Goal: Task Accomplishment & Management: Manage account settings

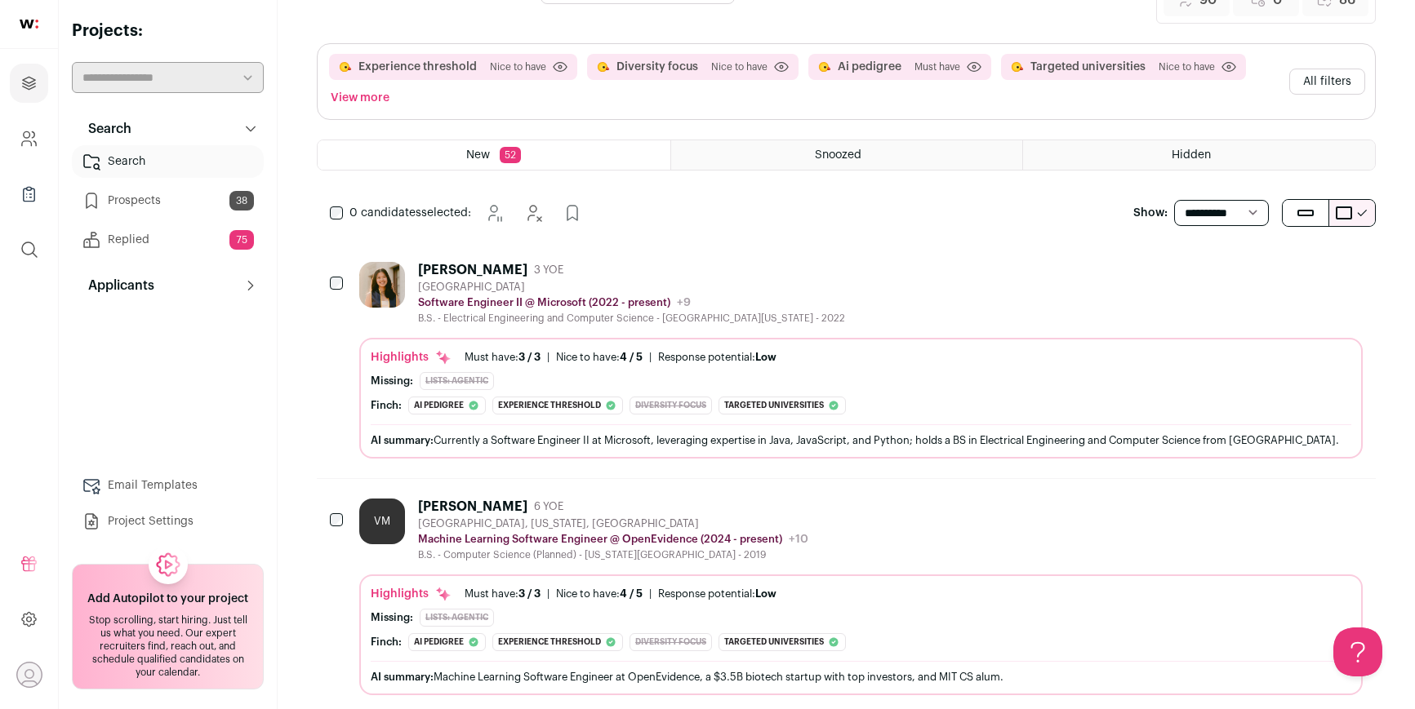
click at [623, 284] on div "[GEOGRAPHIC_DATA]" at bounding box center [631, 287] width 427 height 13
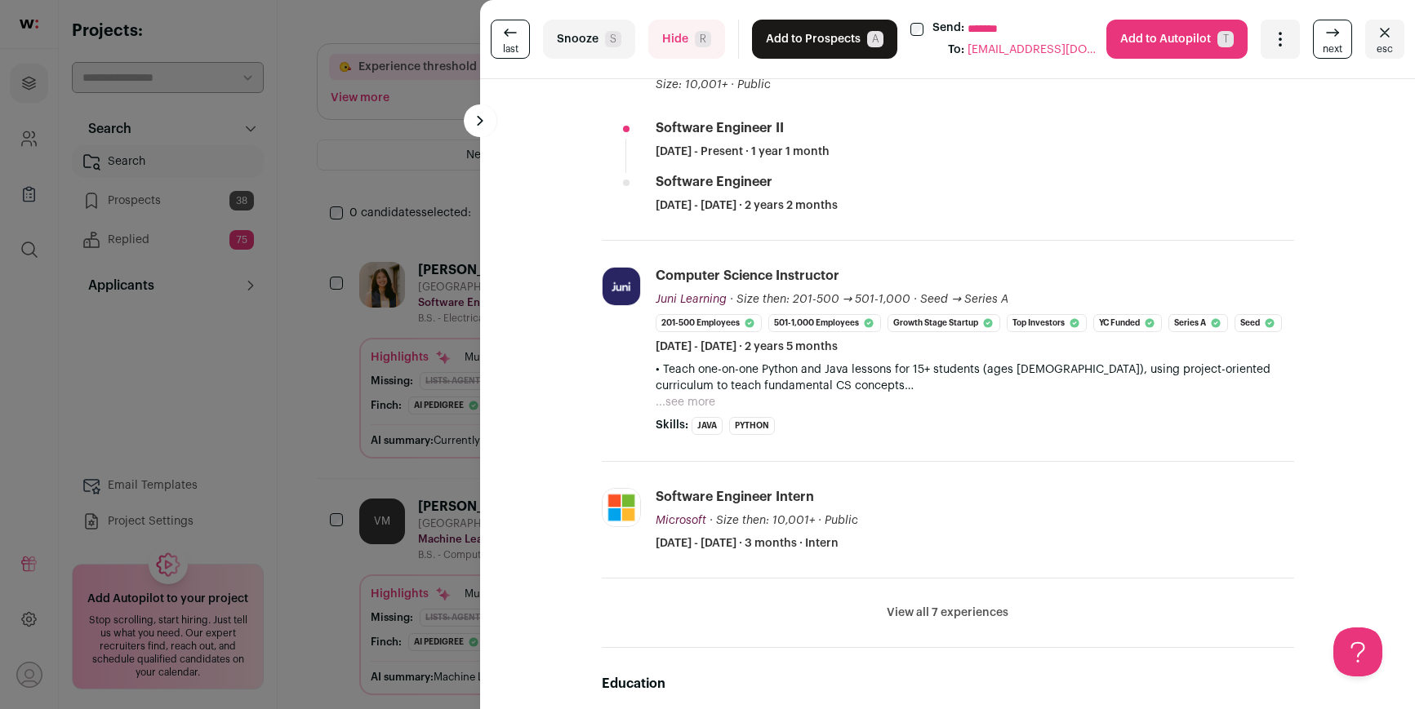
scroll to position [491, 0]
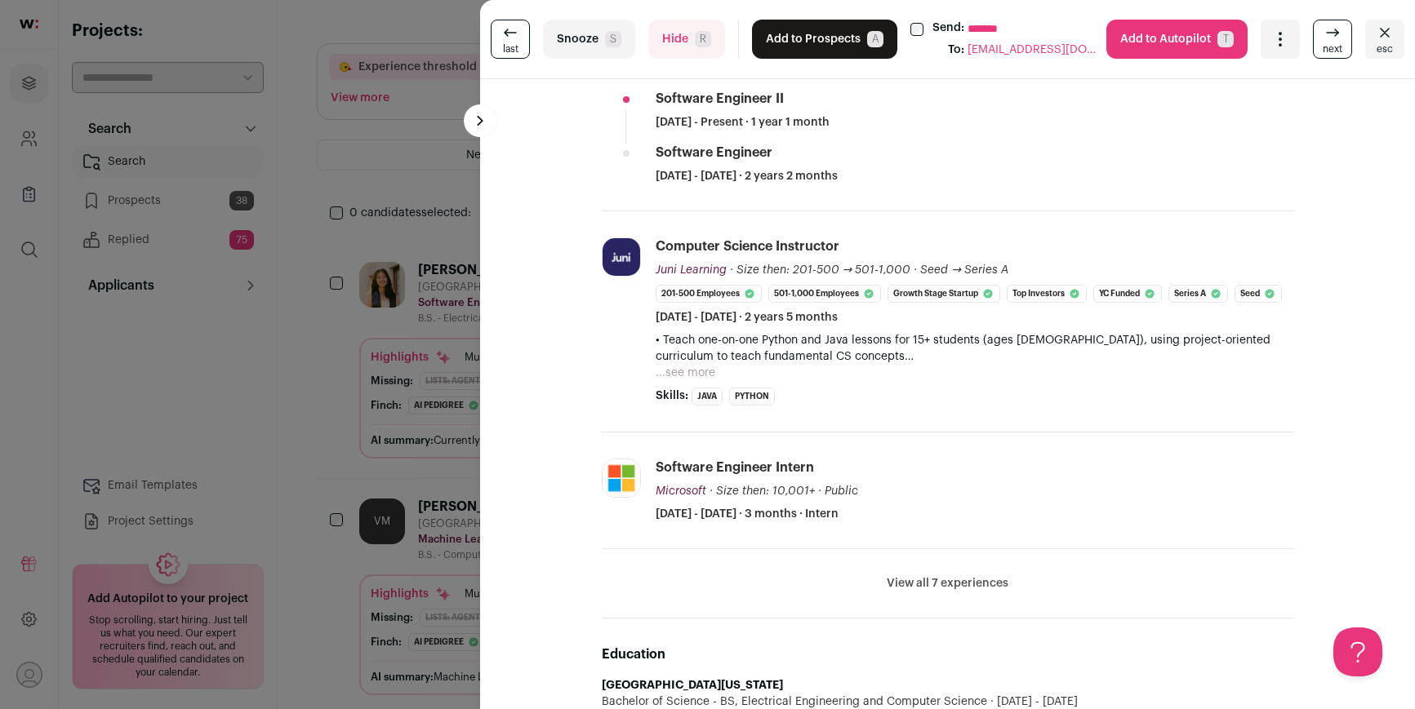
click at [707, 51] on button "Hide R" at bounding box center [686, 39] width 77 height 39
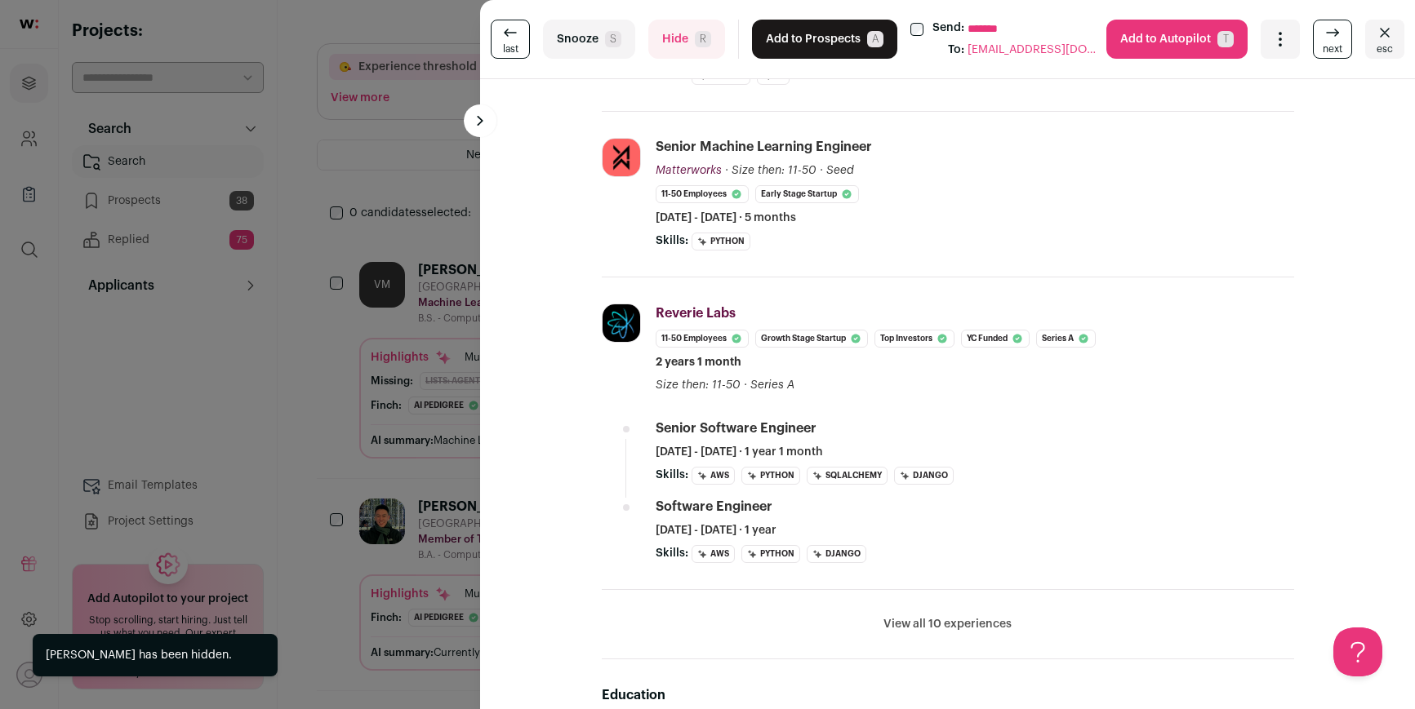
scroll to position [499, 0]
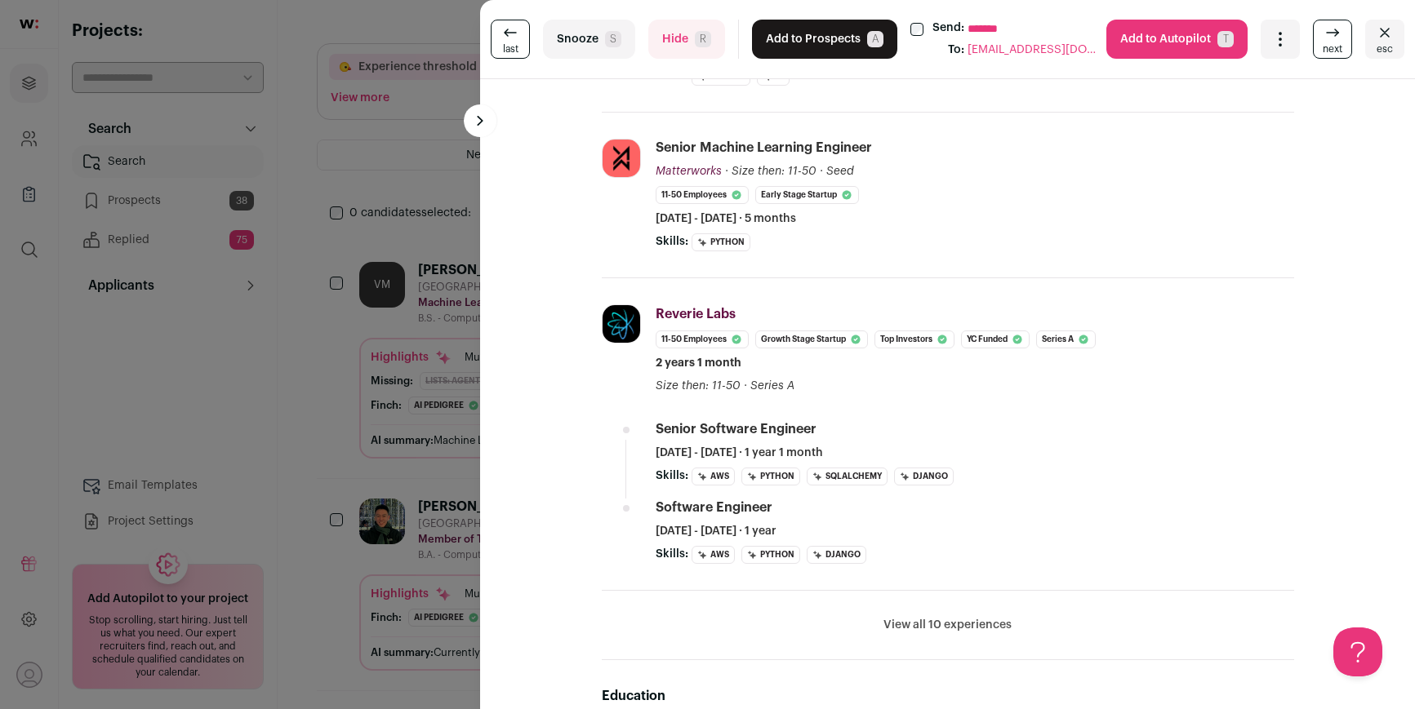
click at [687, 27] on button "Hide R" at bounding box center [686, 39] width 77 height 39
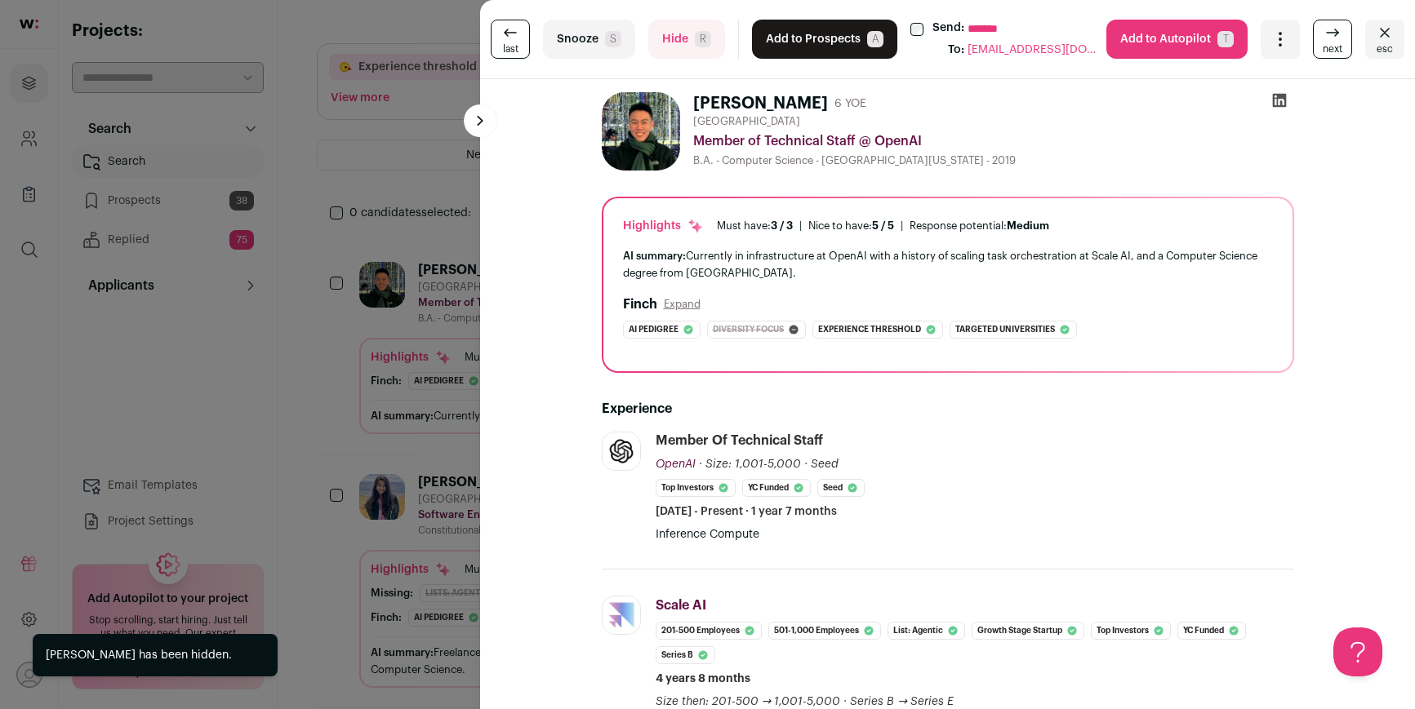
click at [785, 45] on button "Add to Prospects A" at bounding box center [824, 39] width 145 height 39
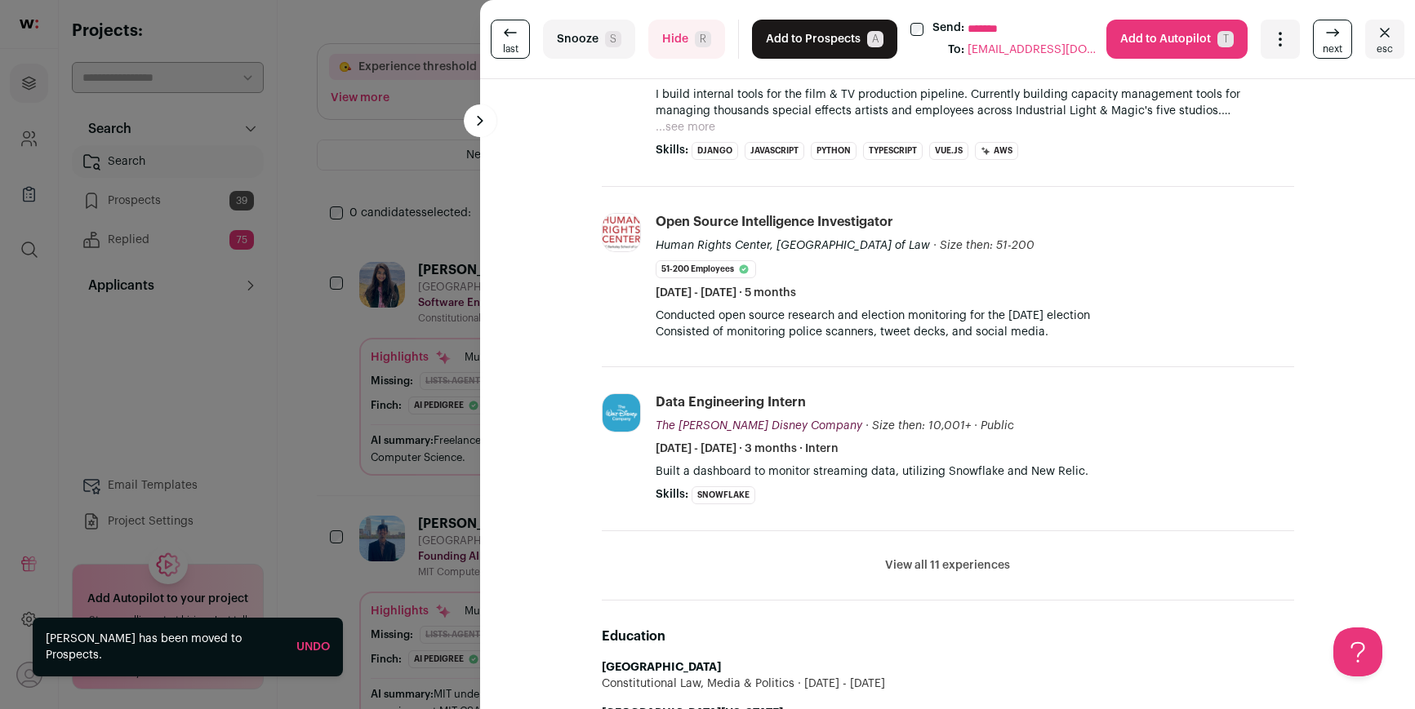
scroll to position [520, 0]
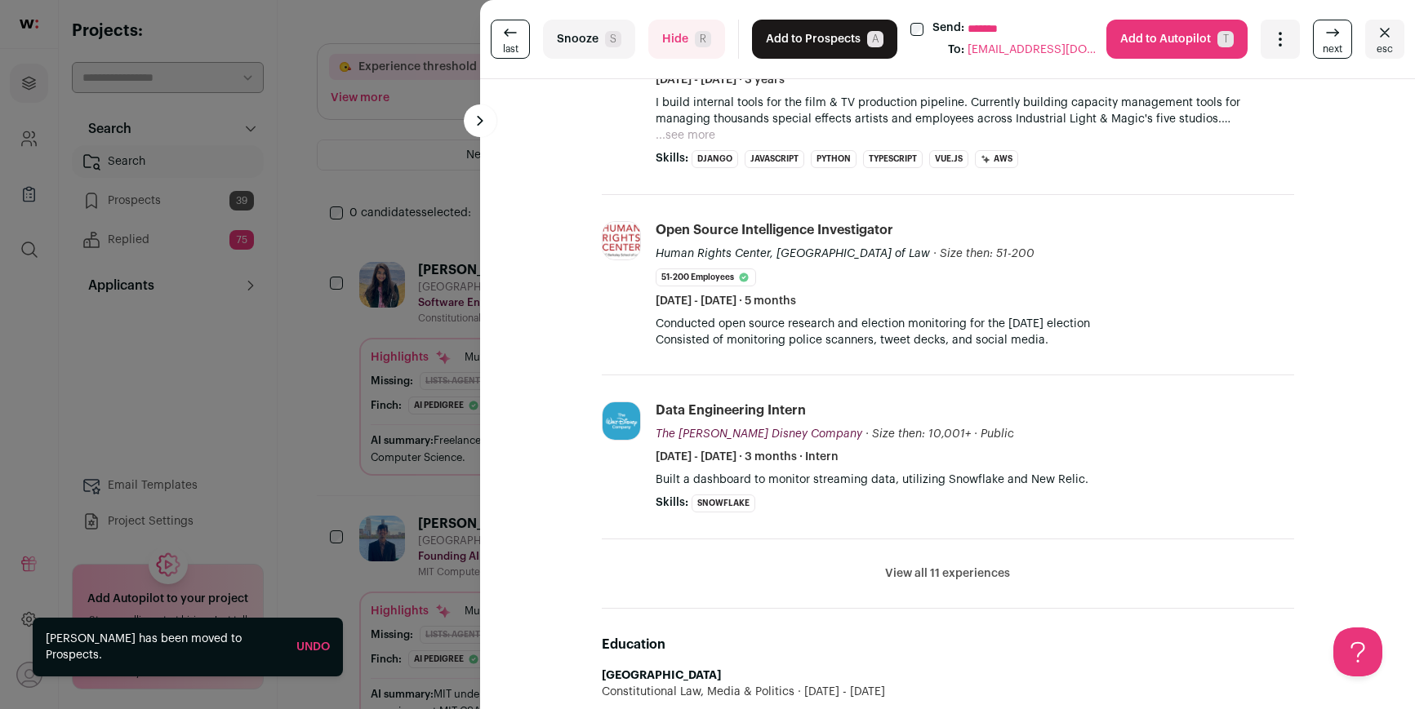
click at [673, 44] on button "Hide R" at bounding box center [686, 39] width 77 height 39
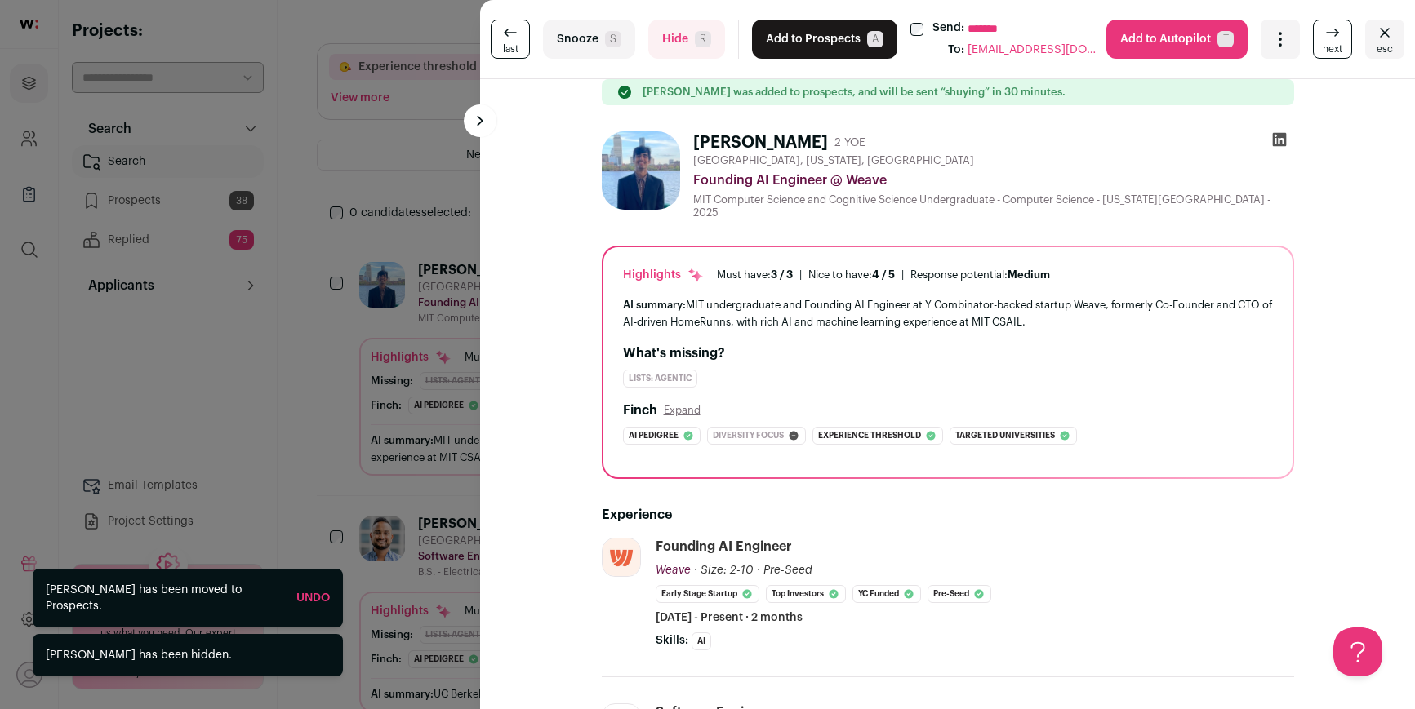
click at [806, 39] on button "Add to Prospects A" at bounding box center [824, 39] width 145 height 39
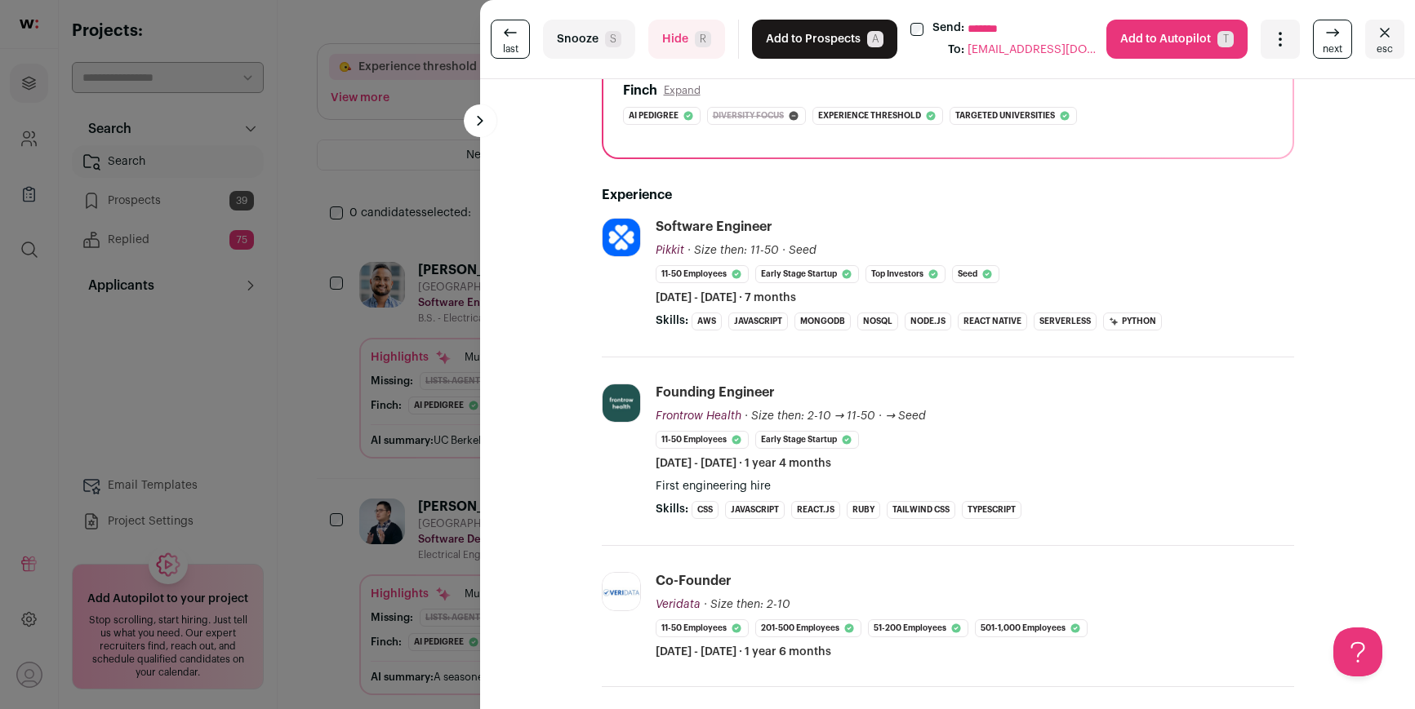
scroll to position [311, 0]
click at [807, 39] on button "Add to Prospects A" at bounding box center [824, 39] width 145 height 39
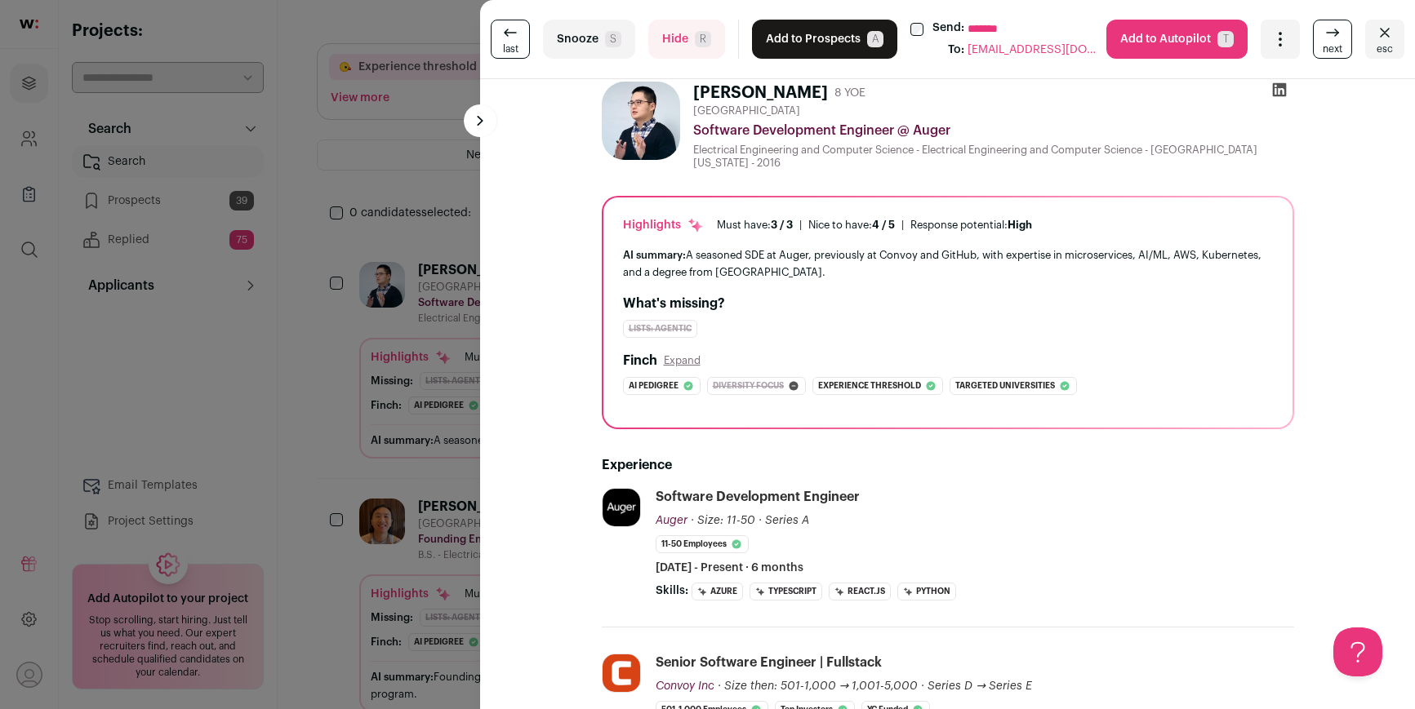
scroll to position [47, 0]
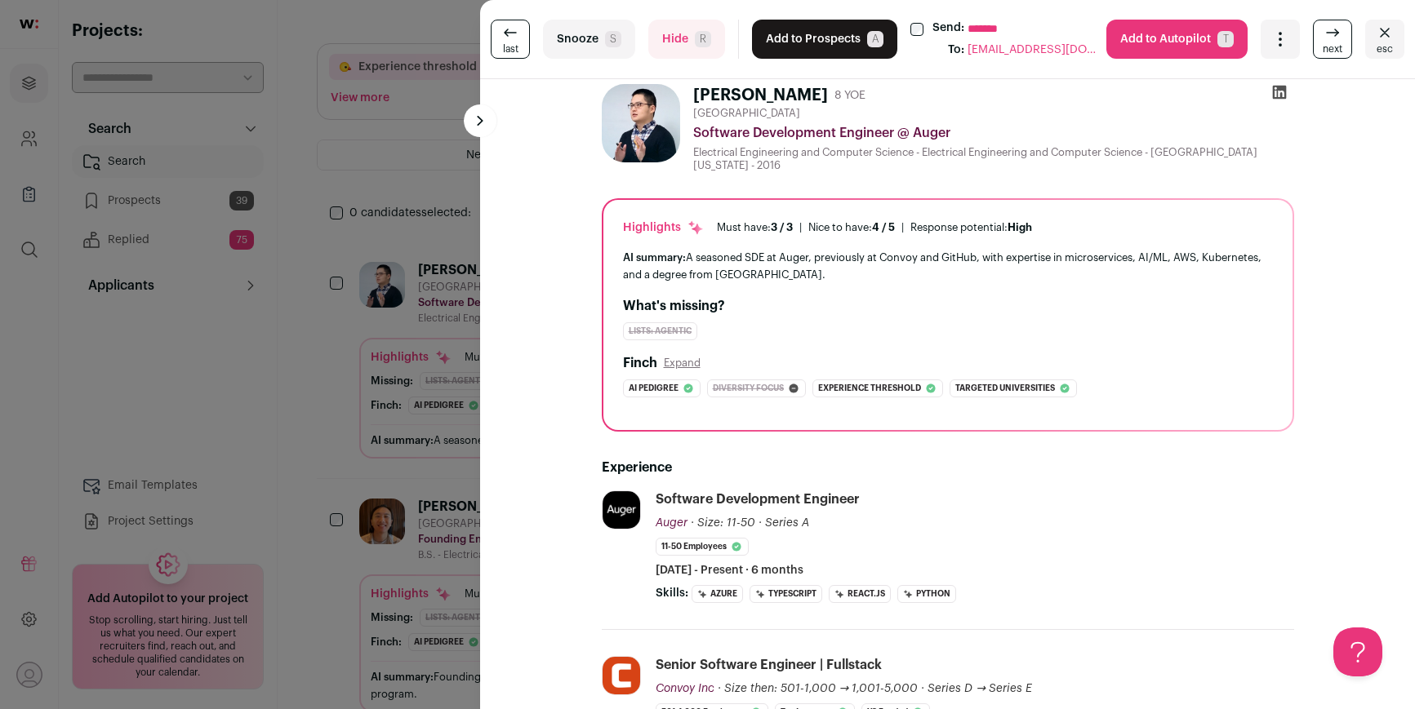
click at [699, 50] on button "Hide R" at bounding box center [686, 39] width 77 height 39
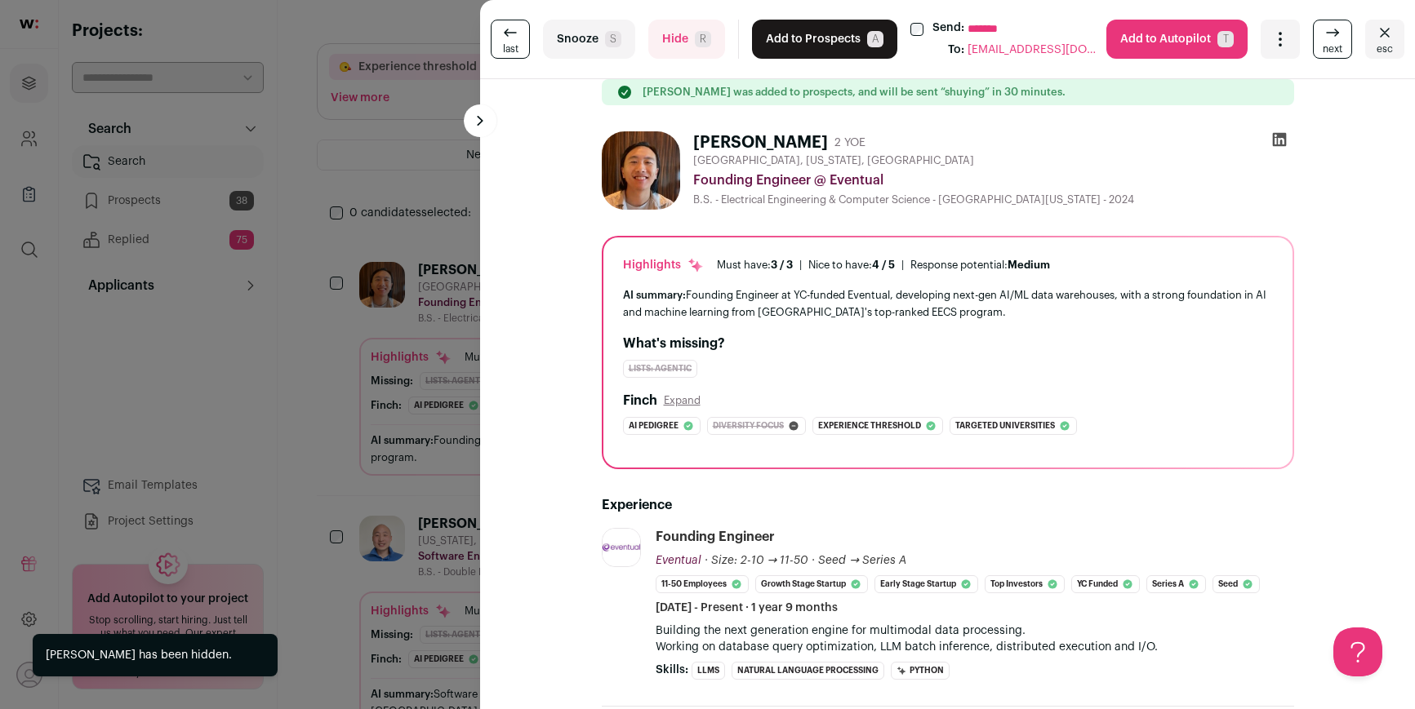
click at [792, 42] on button "Add to Prospects A" at bounding box center [824, 39] width 145 height 39
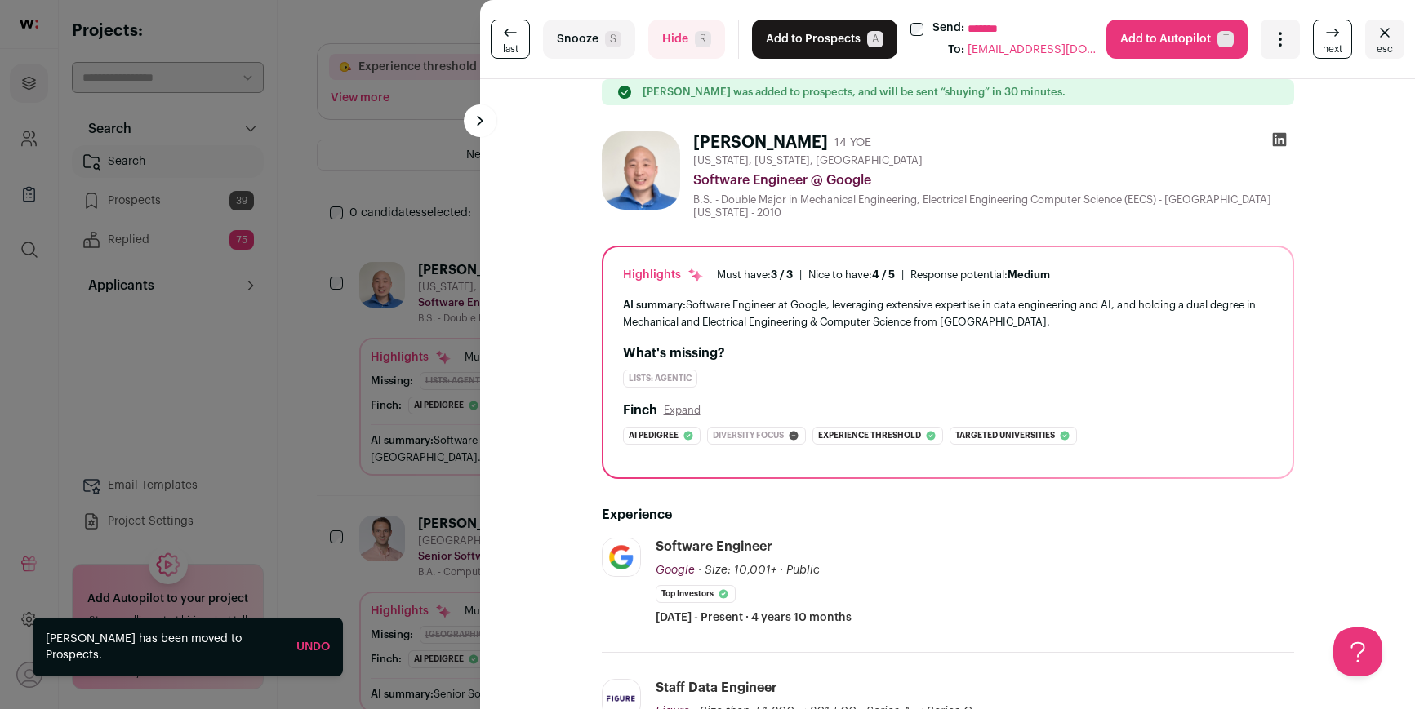
click at [694, 41] on button "Hide R" at bounding box center [686, 39] width 77 height 39
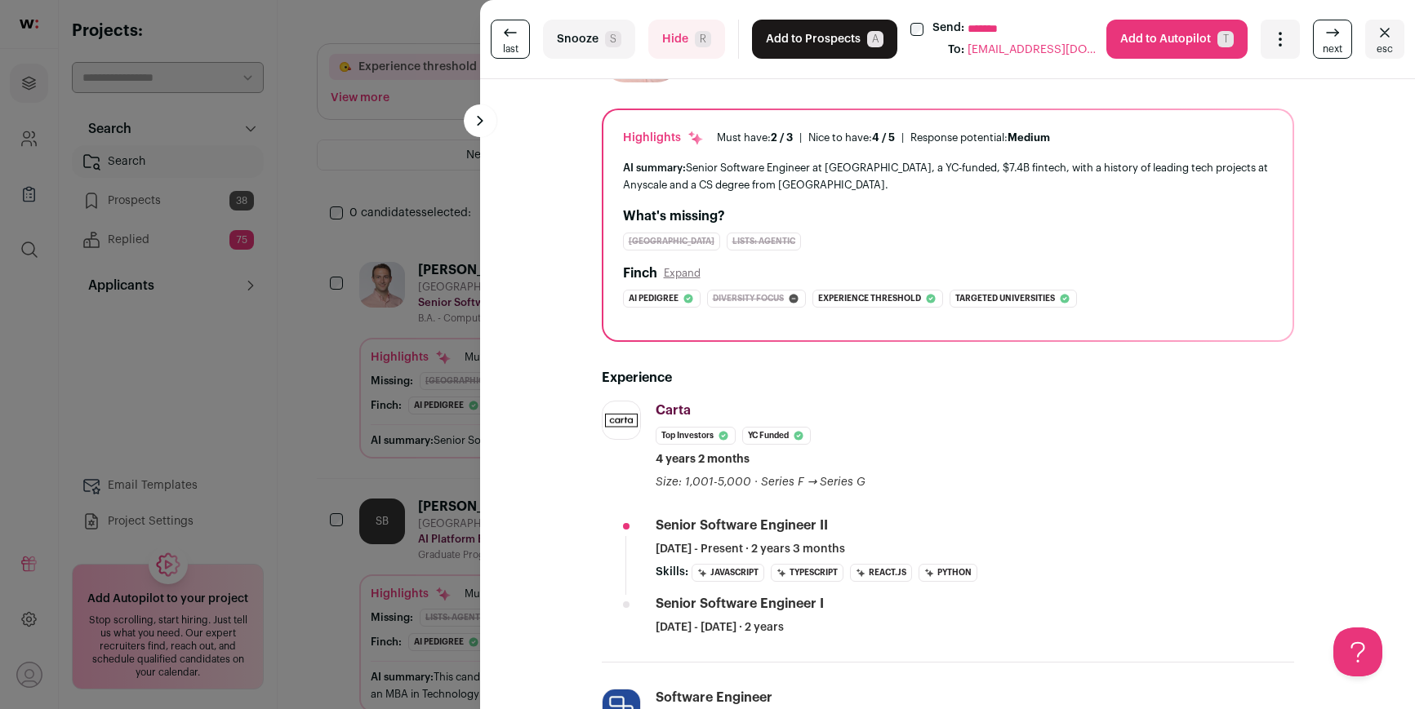
scroll to position [0, 0]
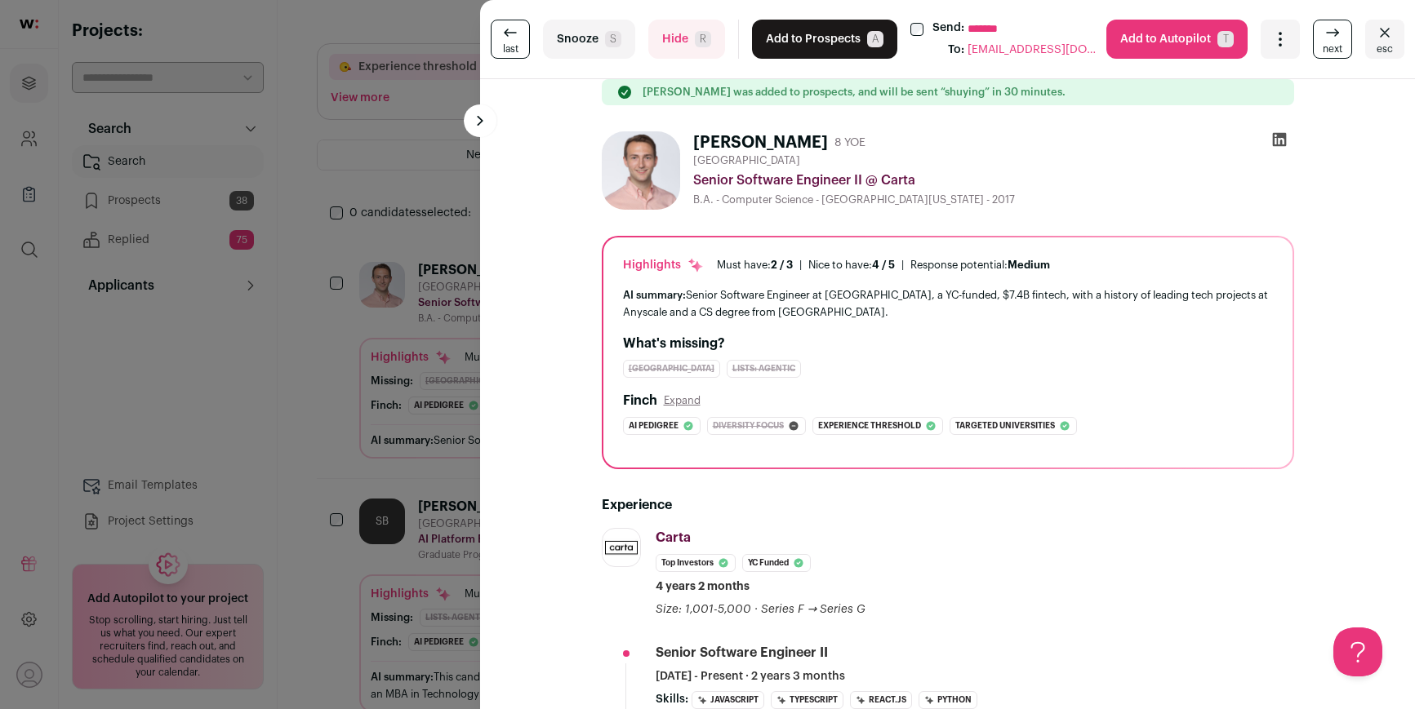
click at [672, 45] on button "Hide R" at bounding box center [686, 39] width 77 height 39
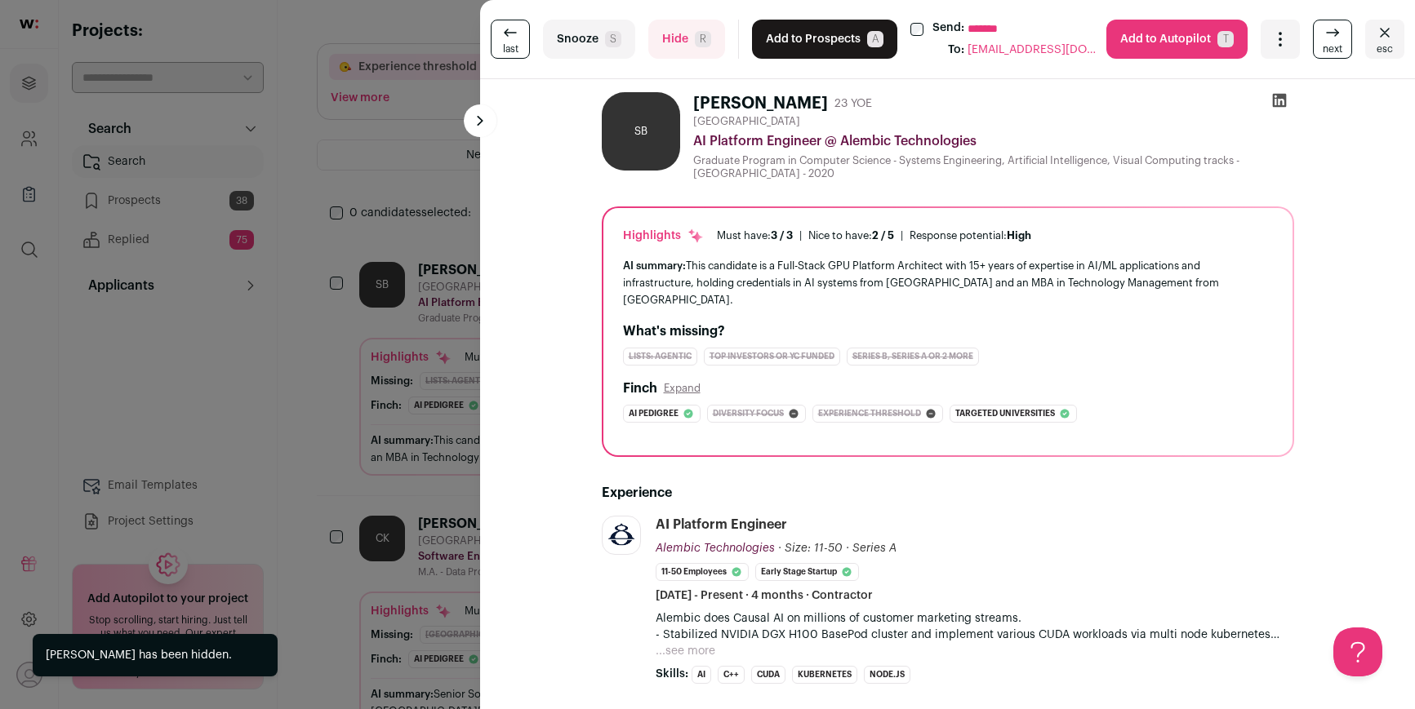
click at [798, 40] on button "Add to Prospects A" at bounding box center [824, 39] width 145 height 39
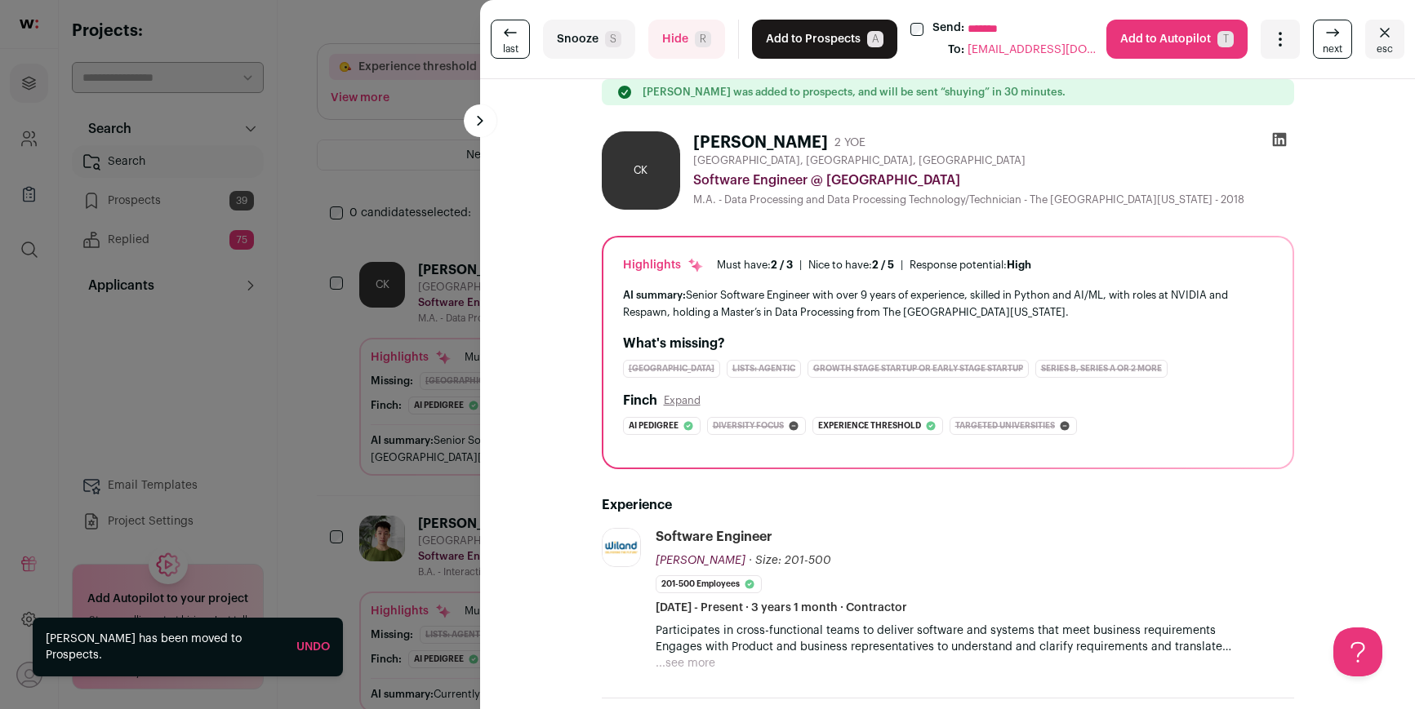
click at [798, 42] on button "Add to Prospects A" at bounding box center [824, 39] width 145 height 39
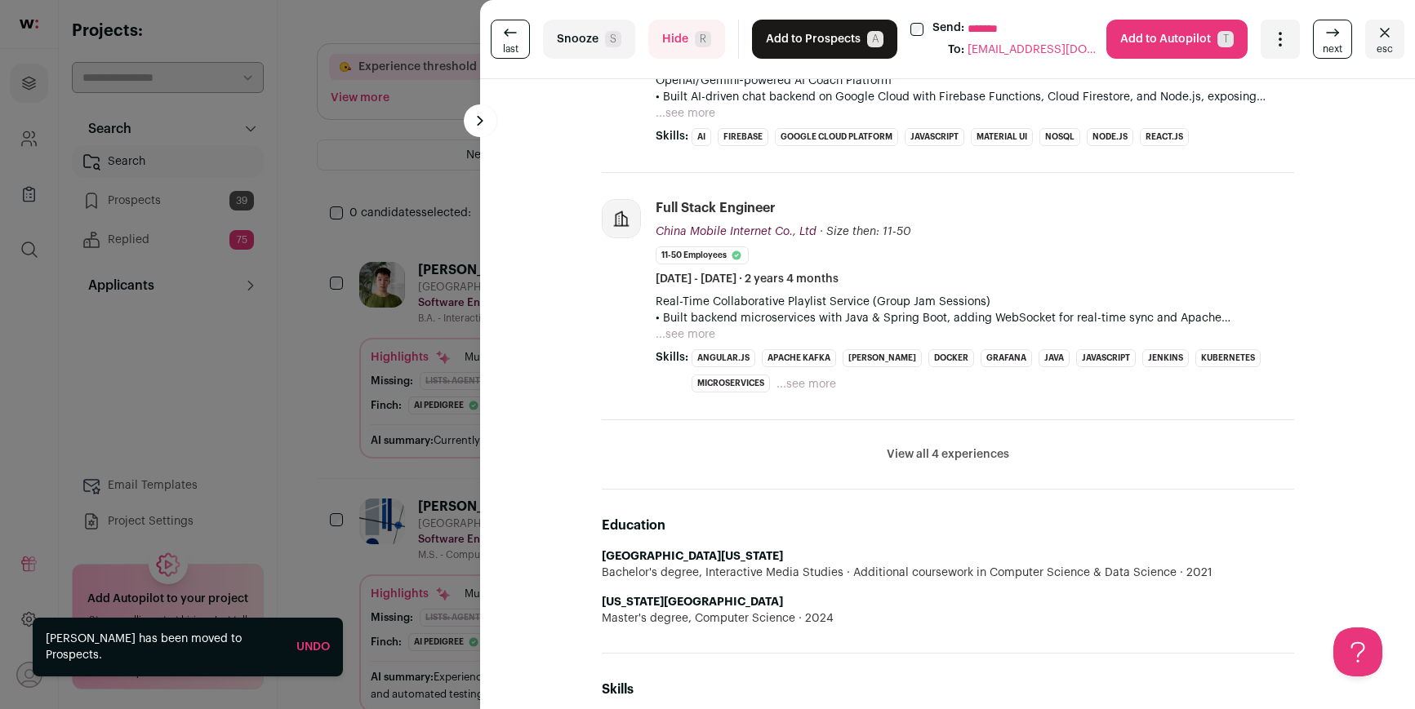
scroll to position [589, 0]
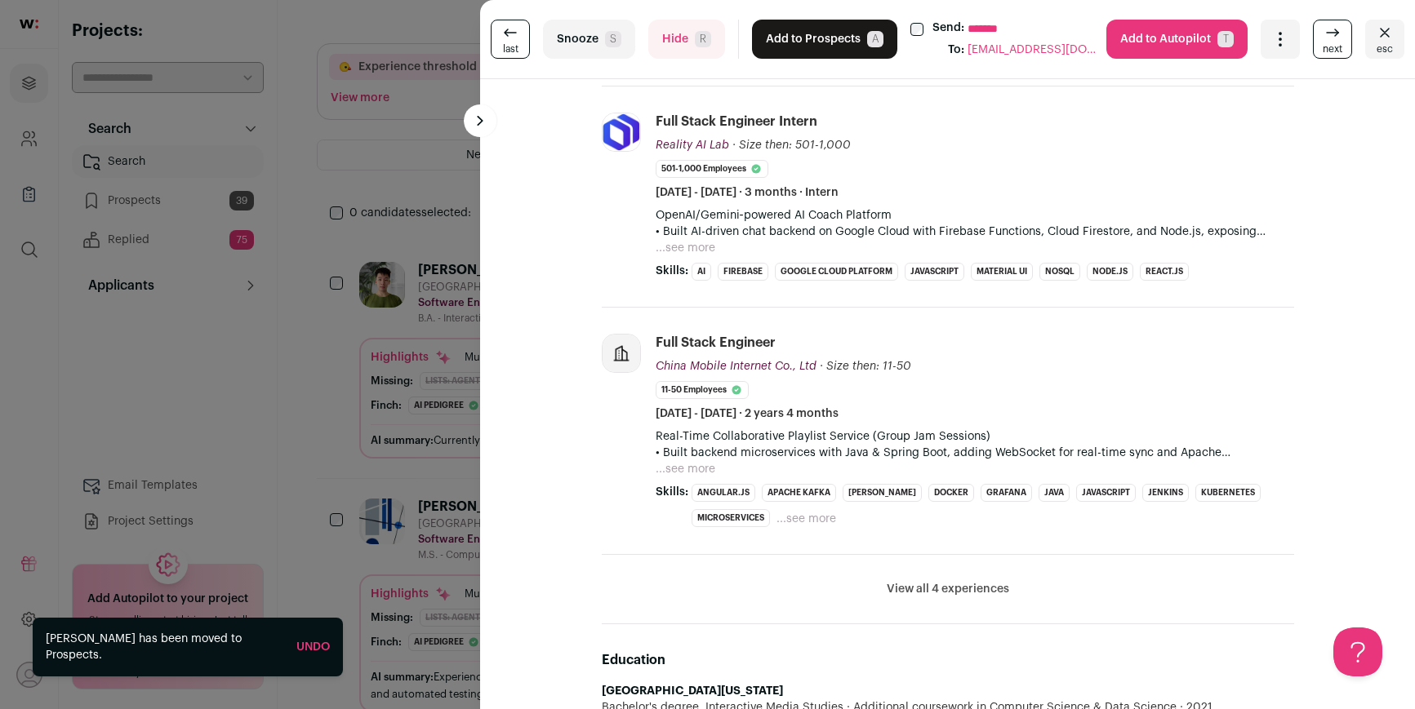
click at [700, 49] on button "Hide R" at bounding box center [686, 39] width 77 height 39
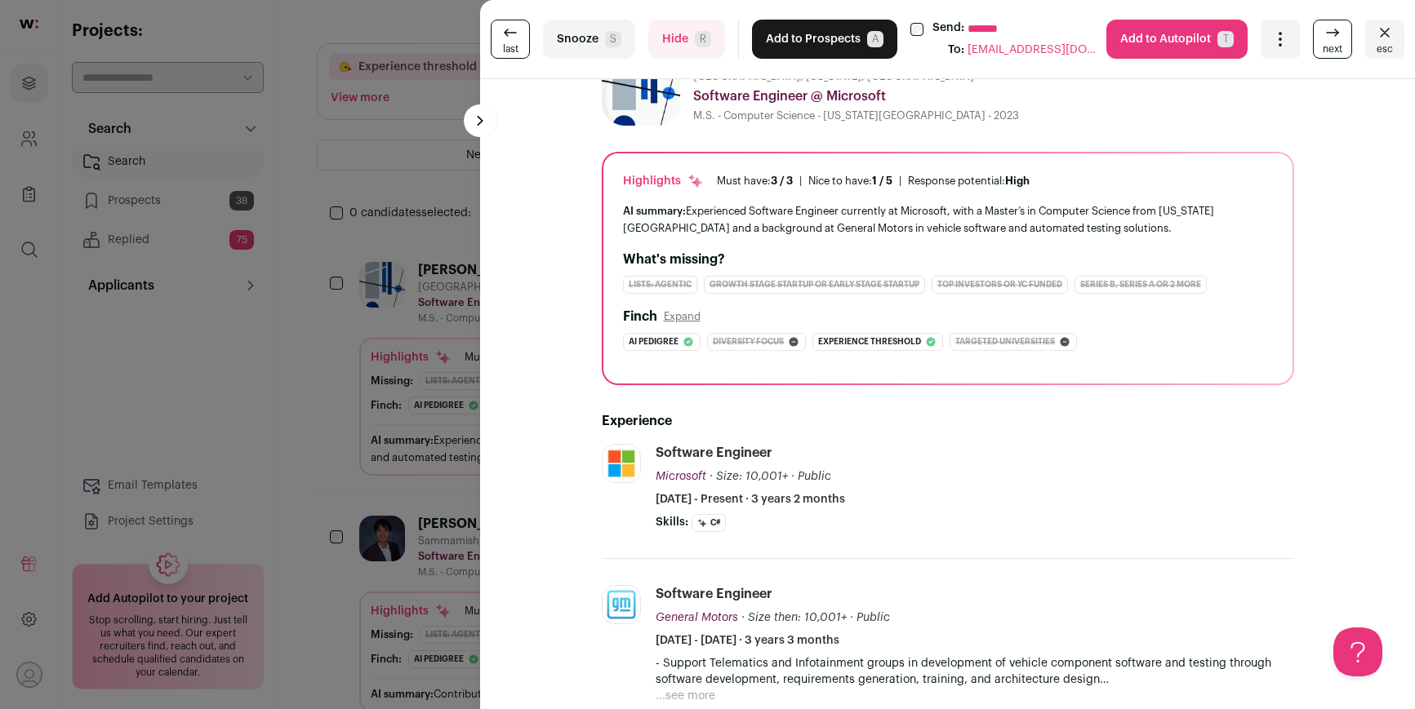
scroll to position [0, 0]
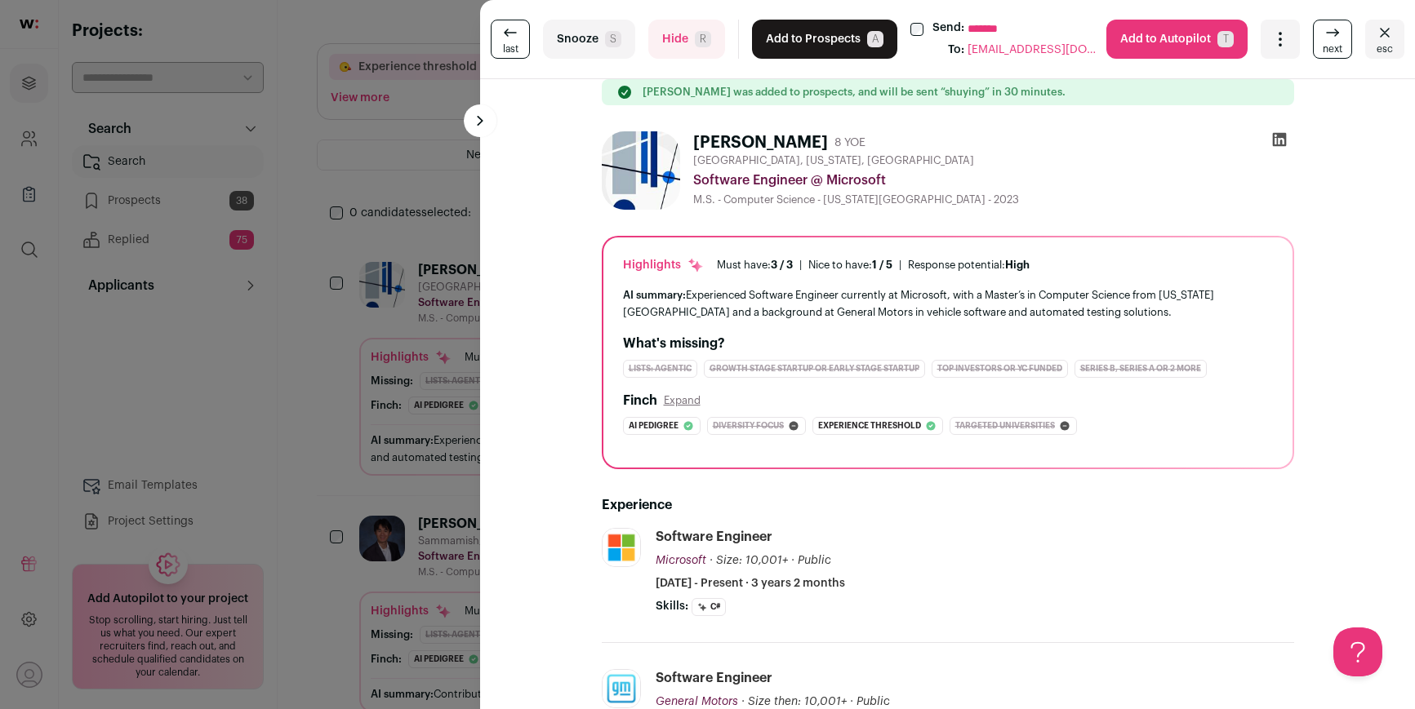
click at [695, 34] on span "R" at bounding box center [703, 39] width 16 height 16
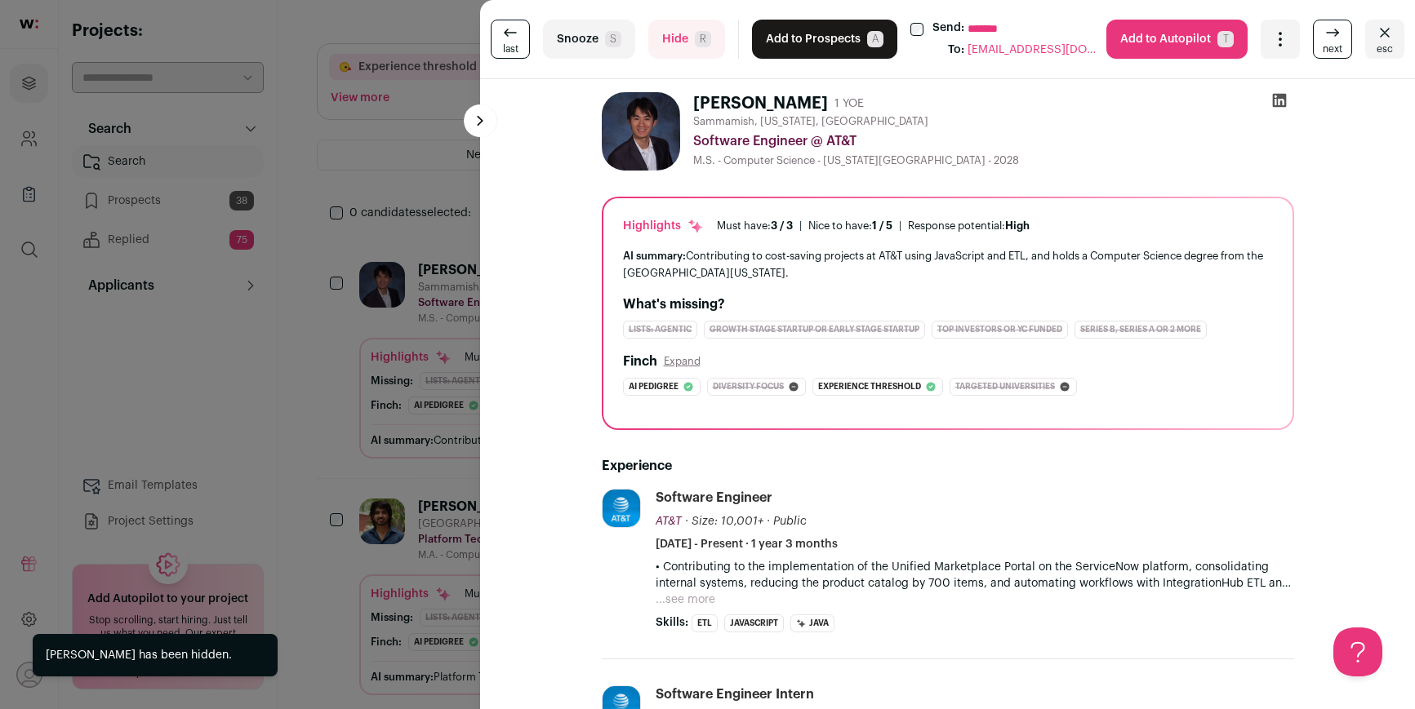
click at [700, 29] on button "Hide R" at bounding box center [686, 39] width 77 height 39
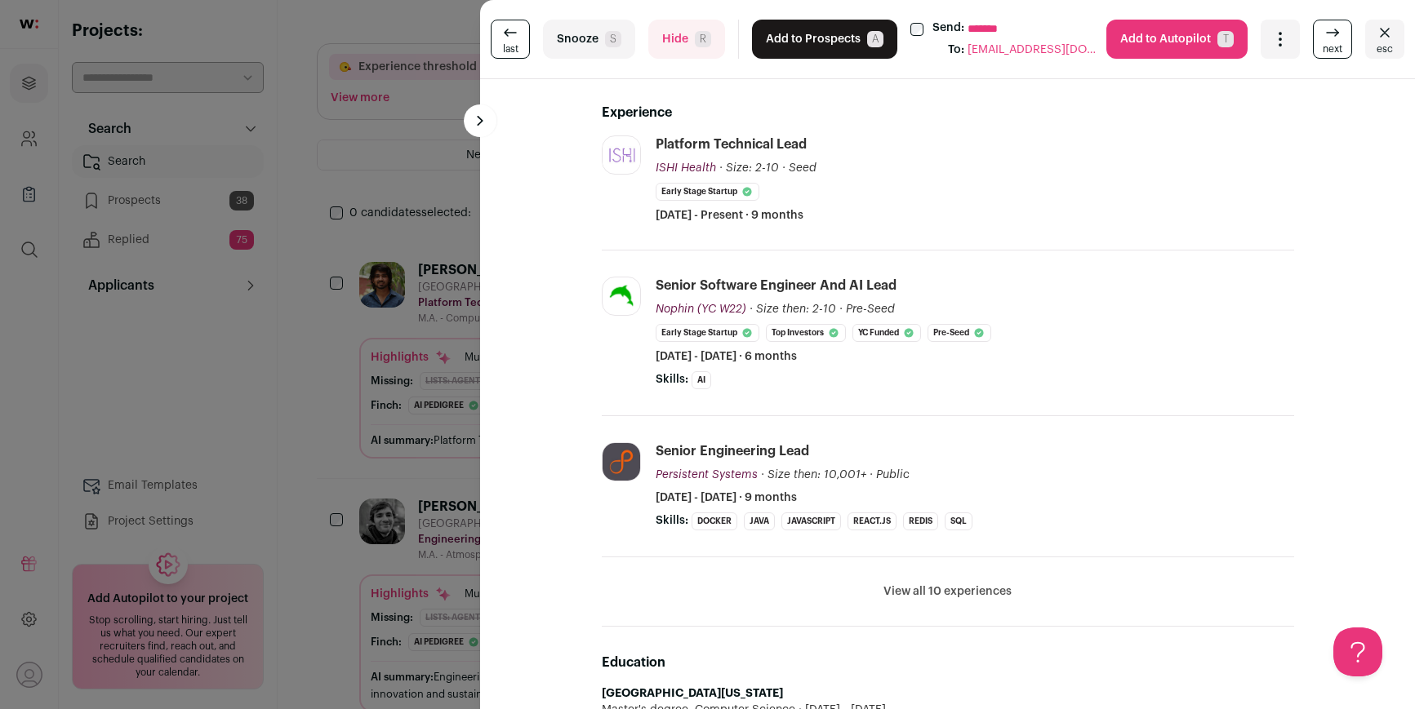
scroll to position [336, 0]
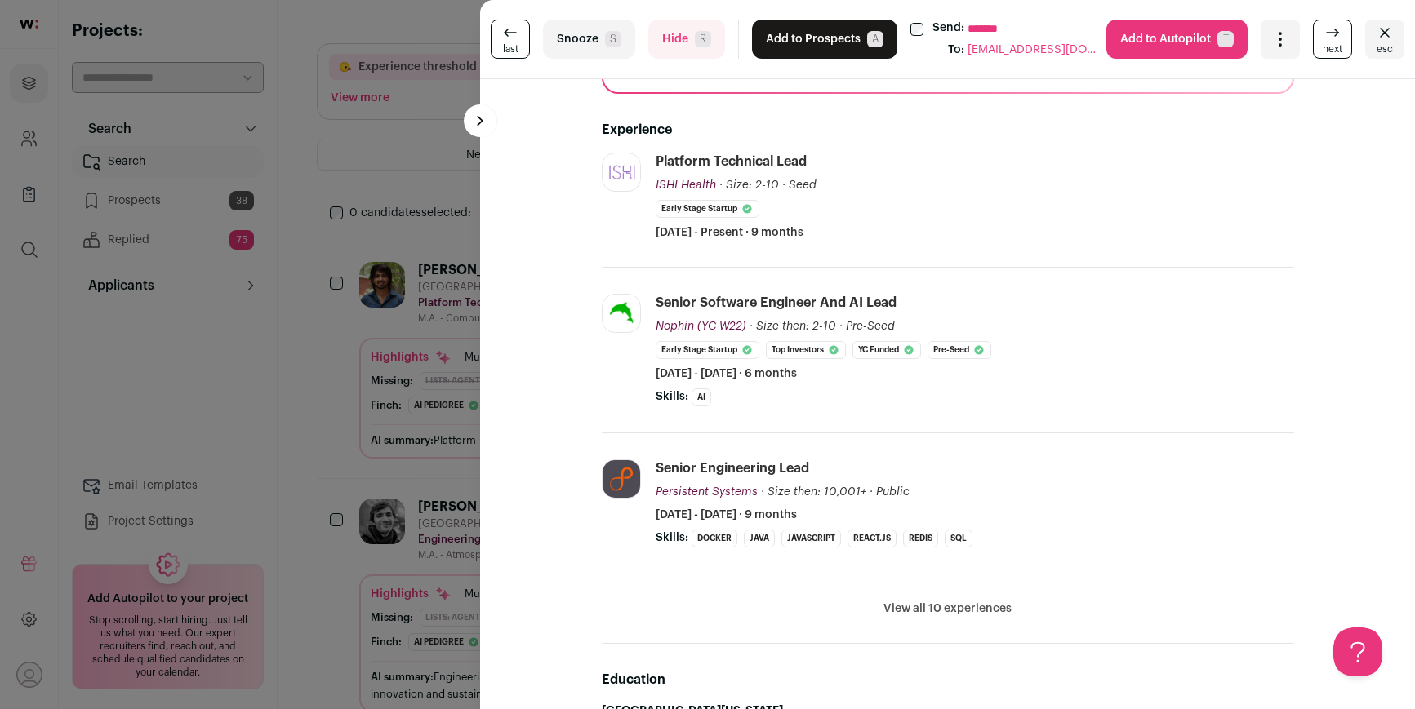
click at [695, 33] on span "R" at bounding box center [703, 39] width 16 height 16
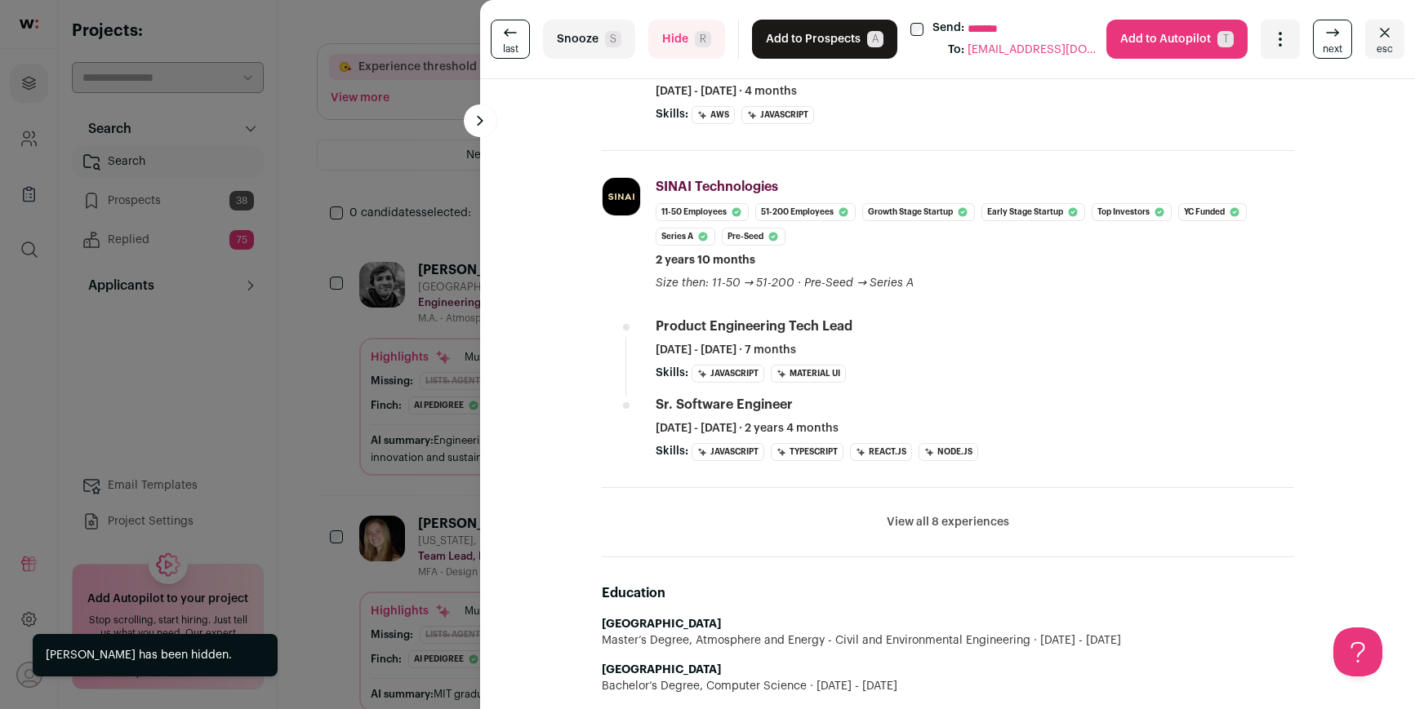
scroll to position [765, 0]
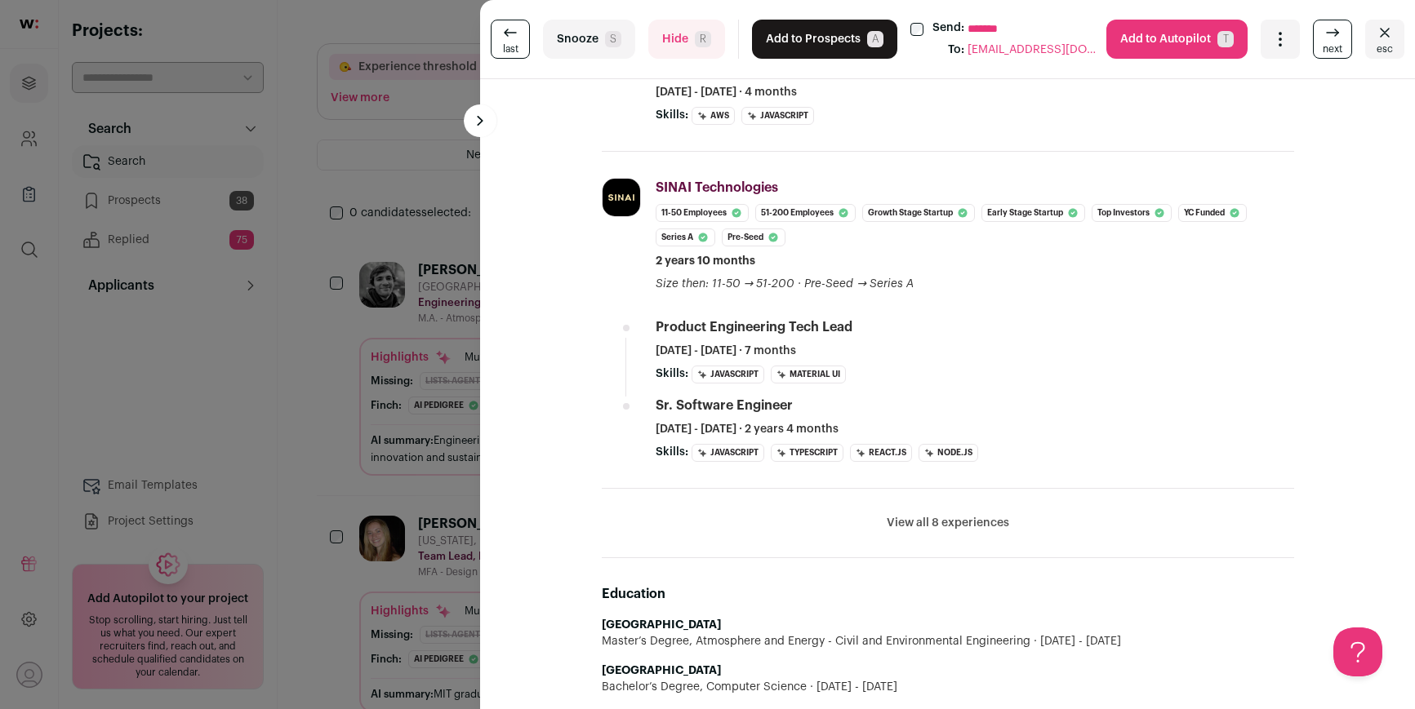
click at [803, 42] on button "Add to Prospects A" at bounding box center [824, 39] width 145 height 39
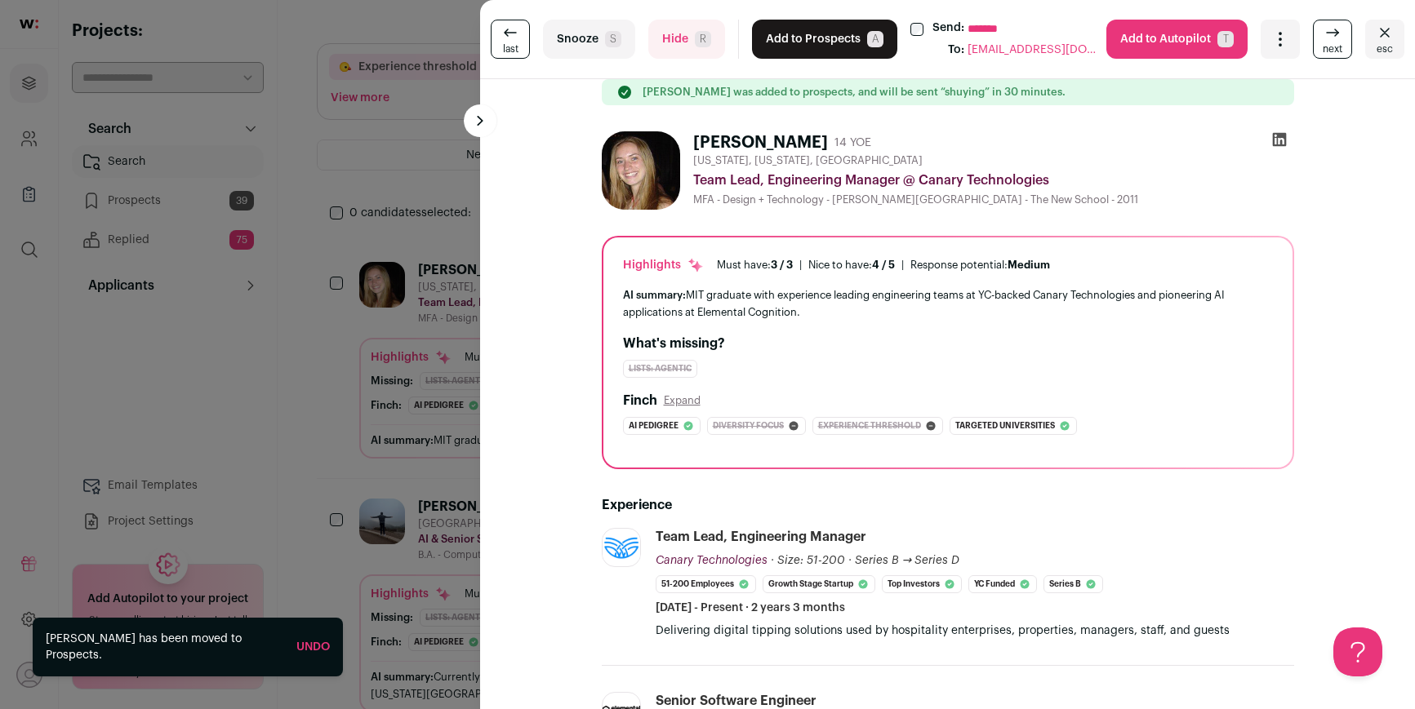
click at [799, 35] on button "Add to Prospects A" at bounding box center [824, 39] width 145 height 39
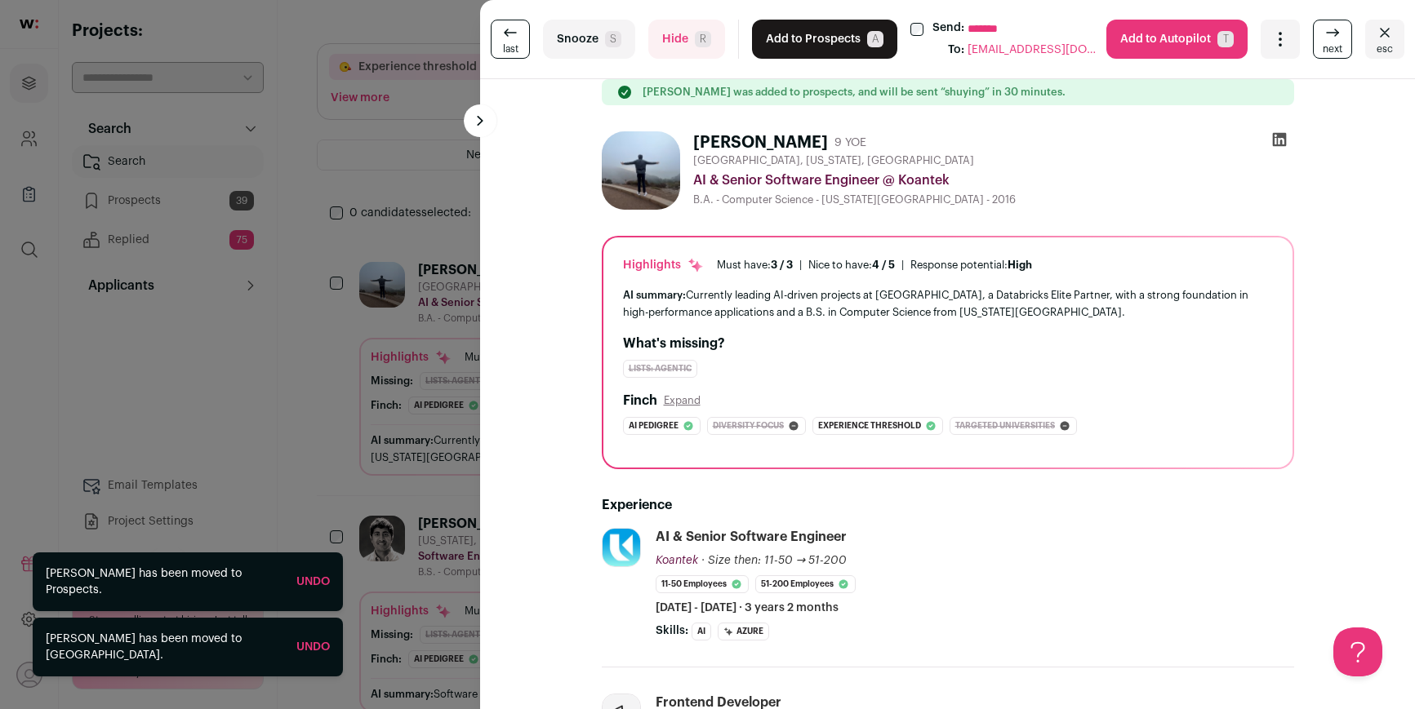
click at [800, 30] on button "Add to Prospects A" at bounding box center [824, 39] width 145 height 39
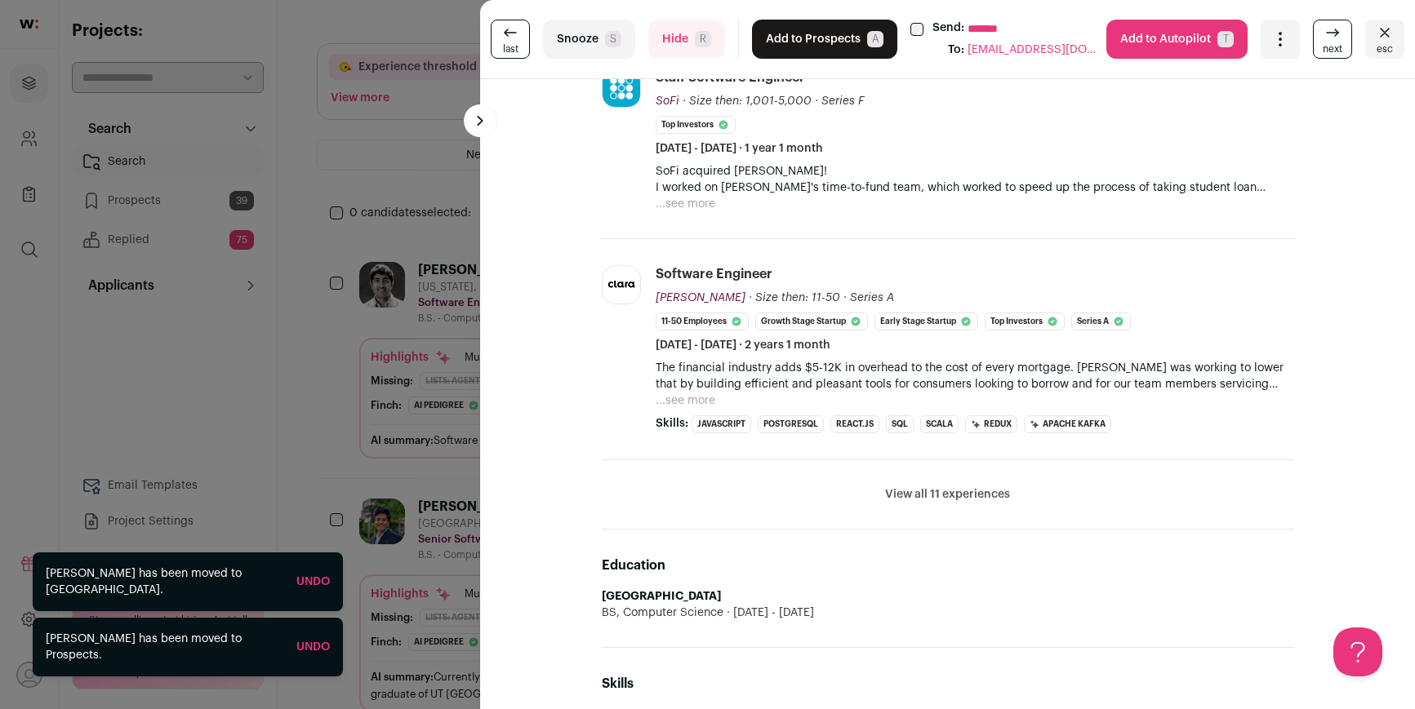
scroll to position [636, 0]
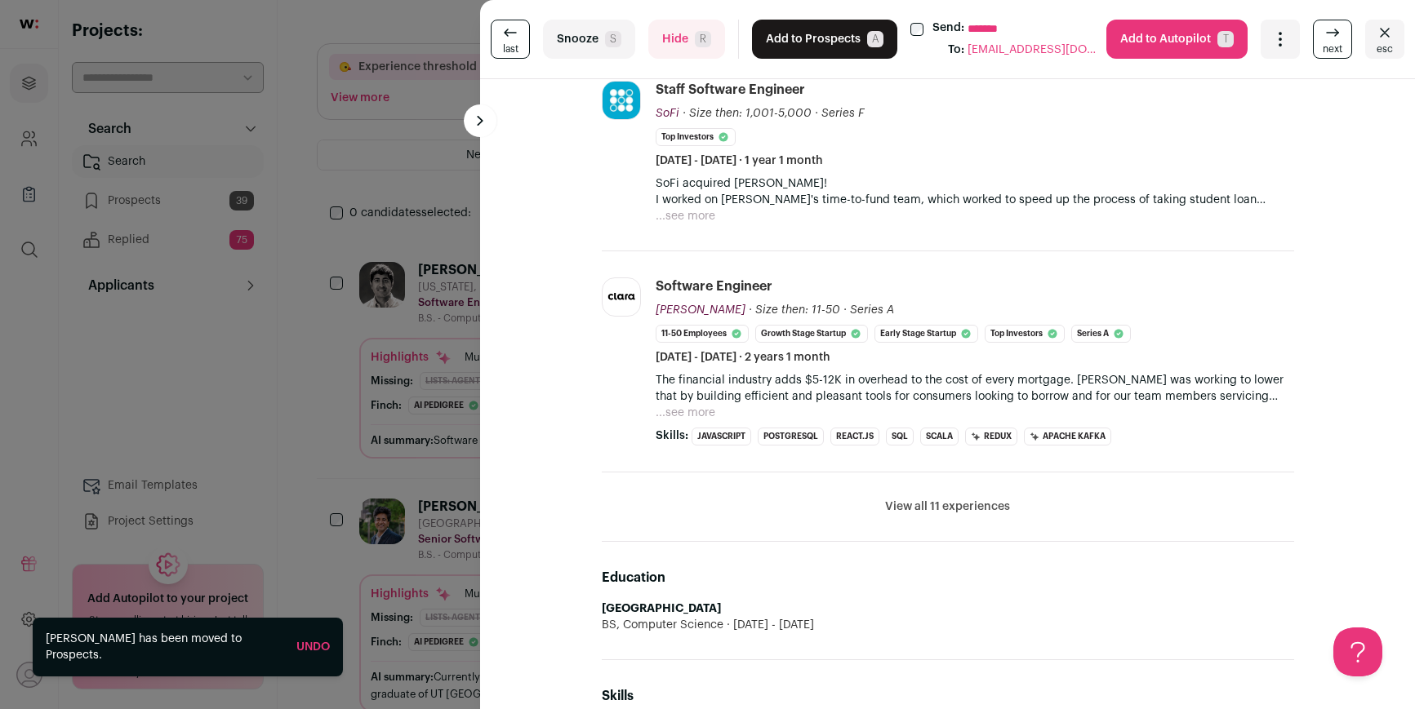
click at [811, 34] on button "Add to Prospects A" at bounding box center [824, 39] width 145 height 39
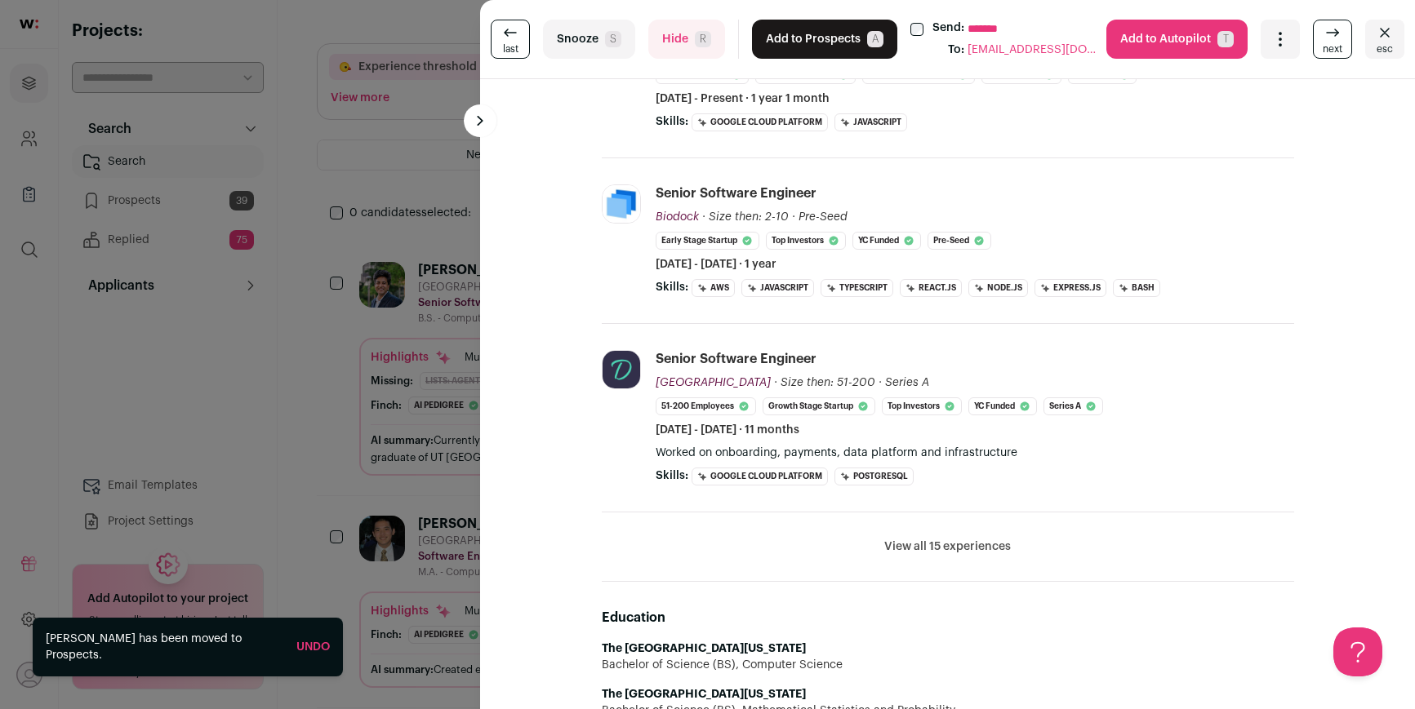
scroll to position [521, 0]
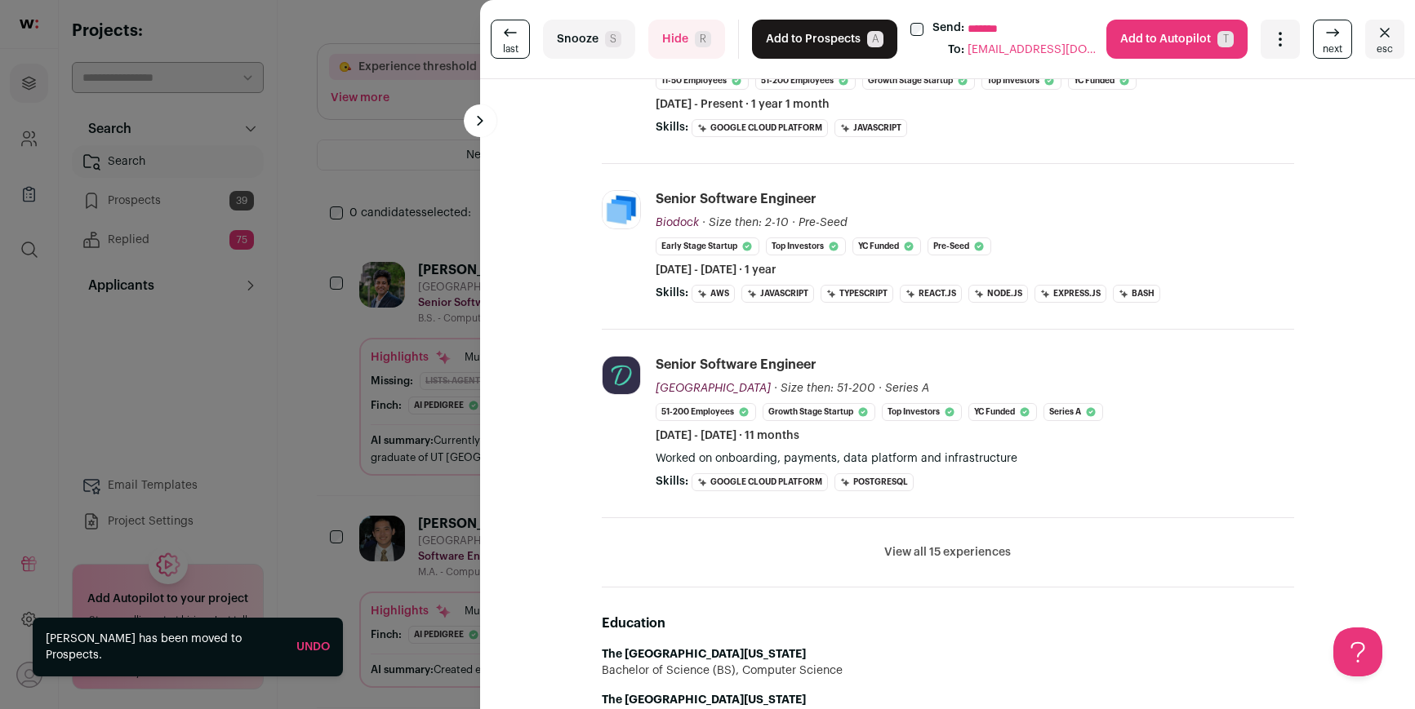
click at [689, 49] on button "Hide R" at bounding box center [686, 39] width 77 height 39
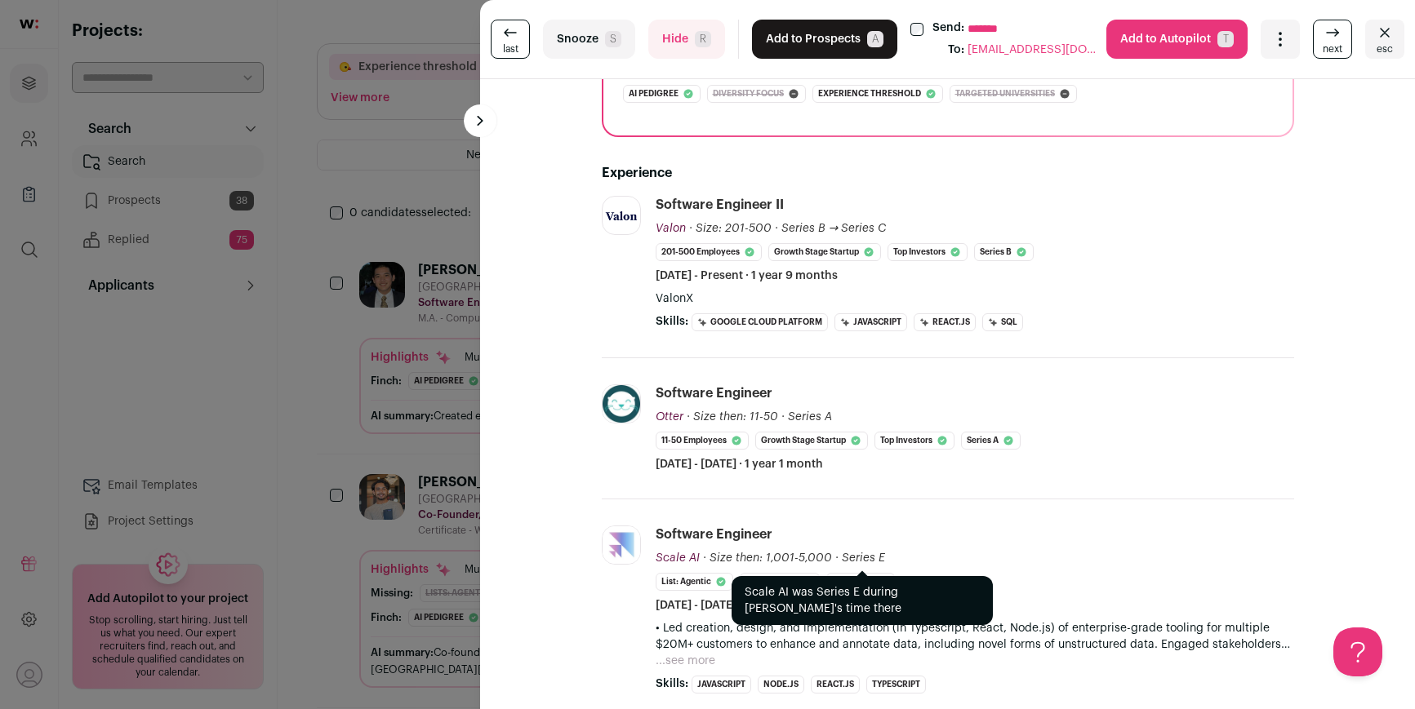
scroll to position [21, 0]
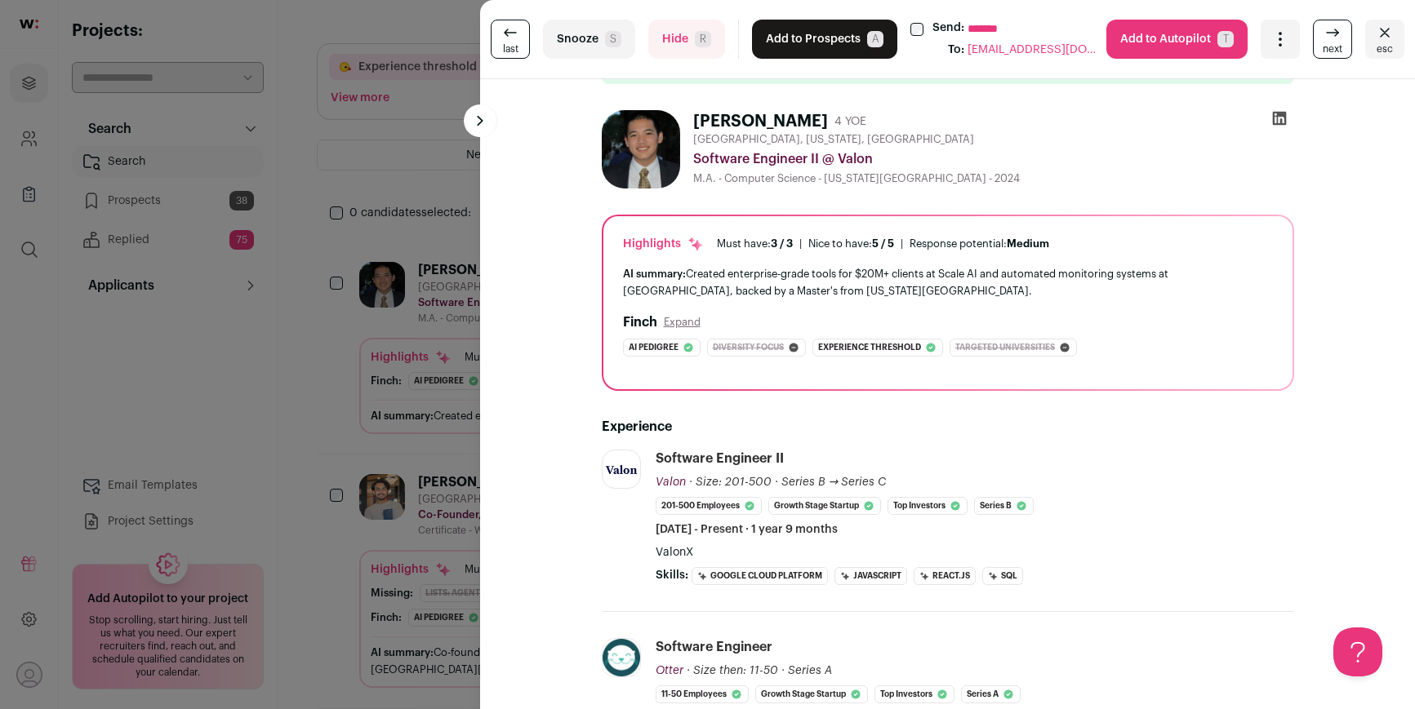
click at [705, 56] on button "Hide R" at bounding box center [686, 39] width 77 height 39
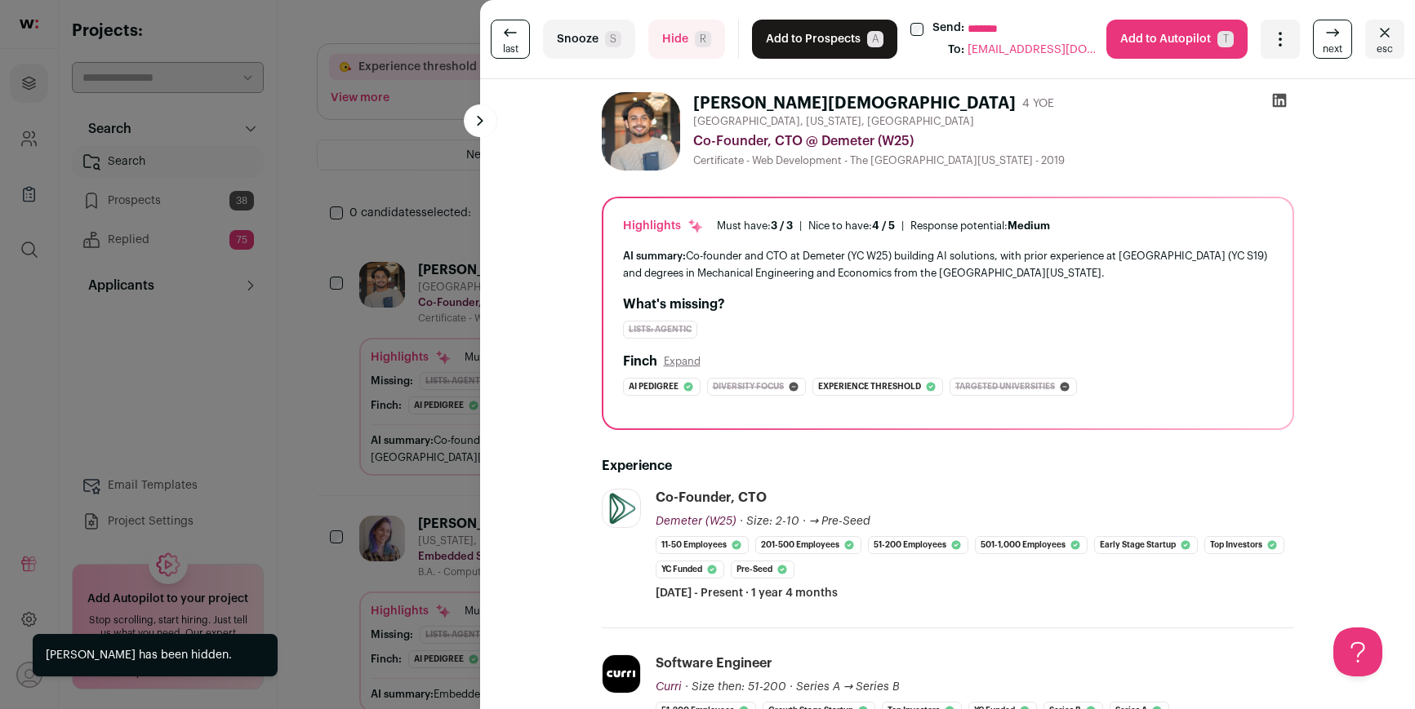
click at [705, 56] on button "Hide R" at bounding box center [686, 39] width 77 height 39
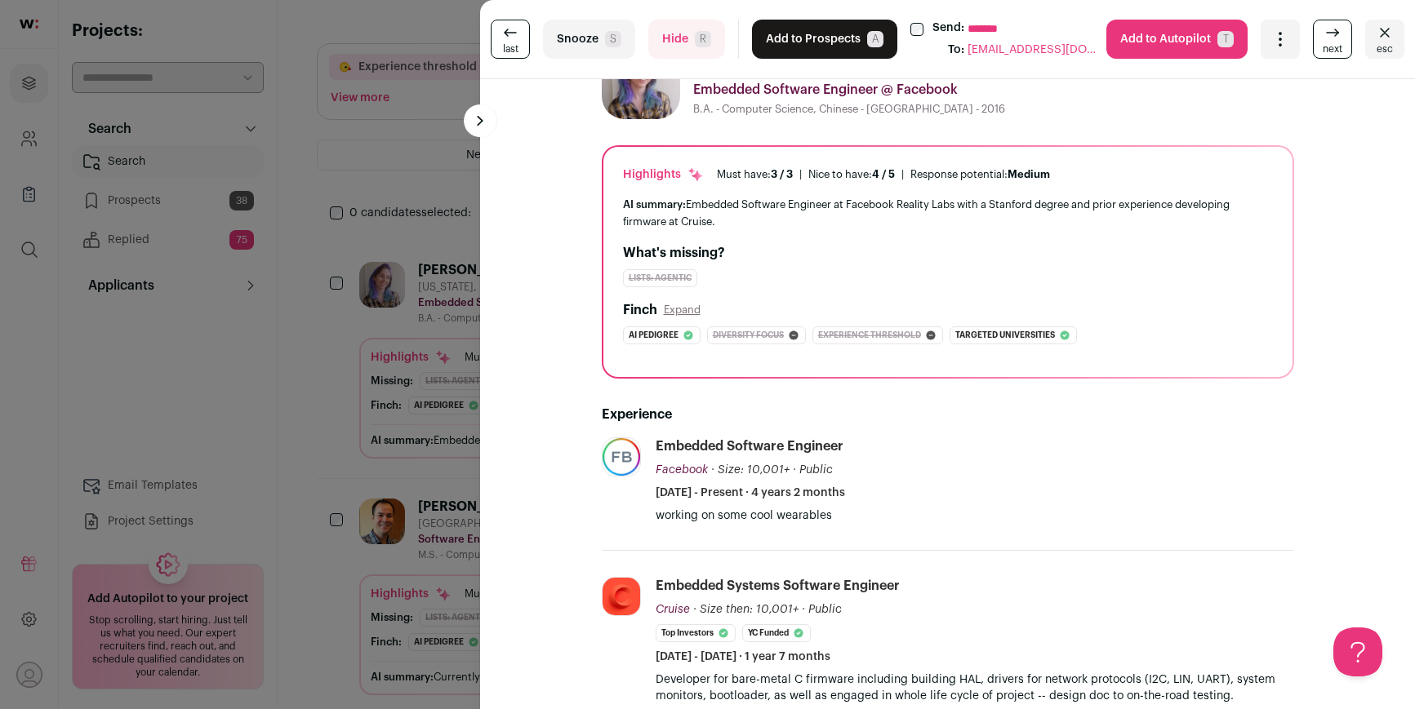
scroll to position [0, 0]
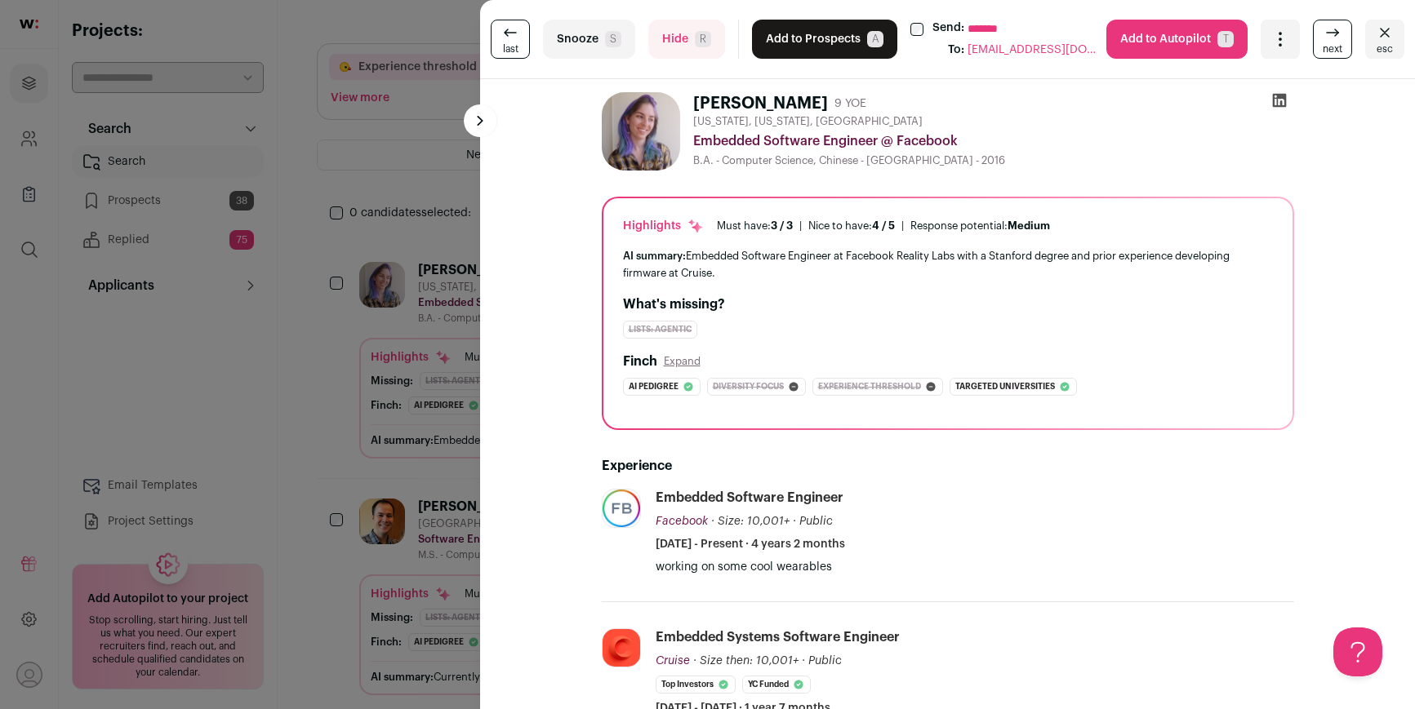
click at [694, 43] on button "Hide R" at bounding box center [686, 39] width 77 height 39
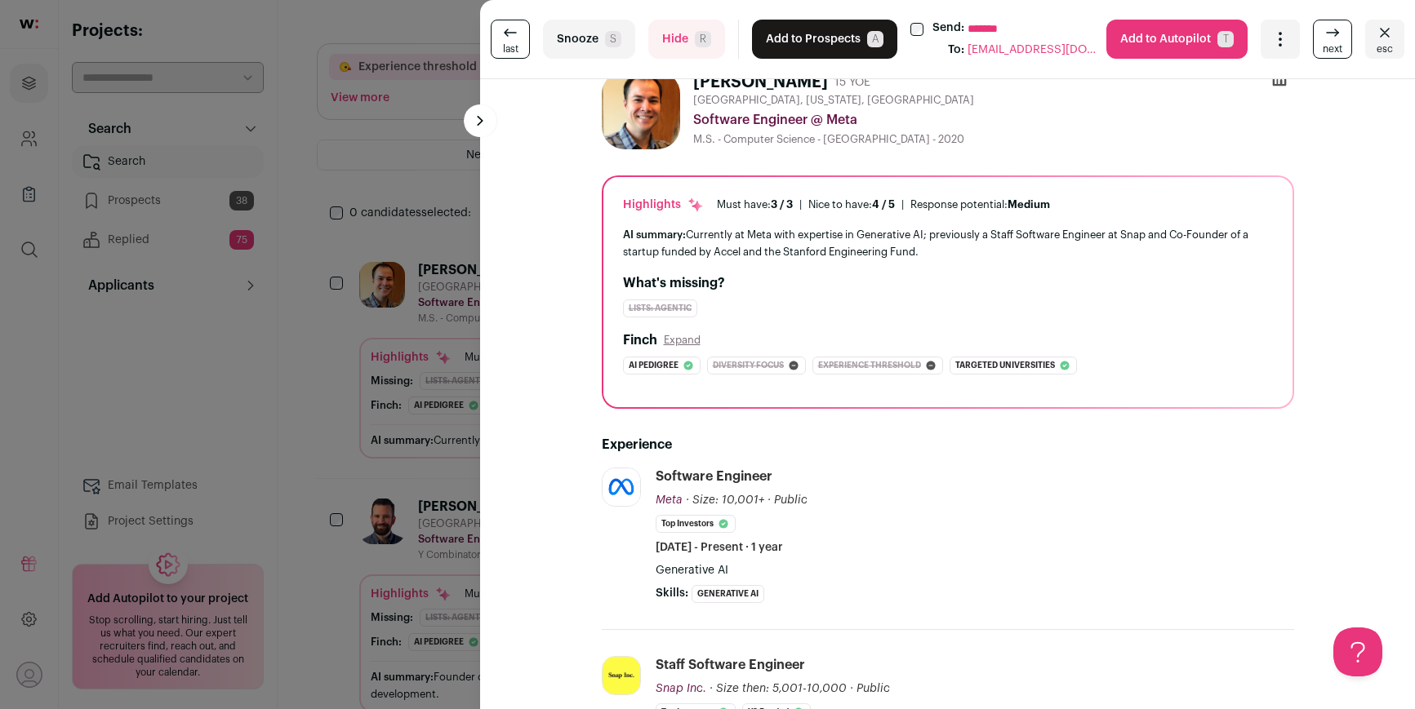
scroll to position [24, 0]
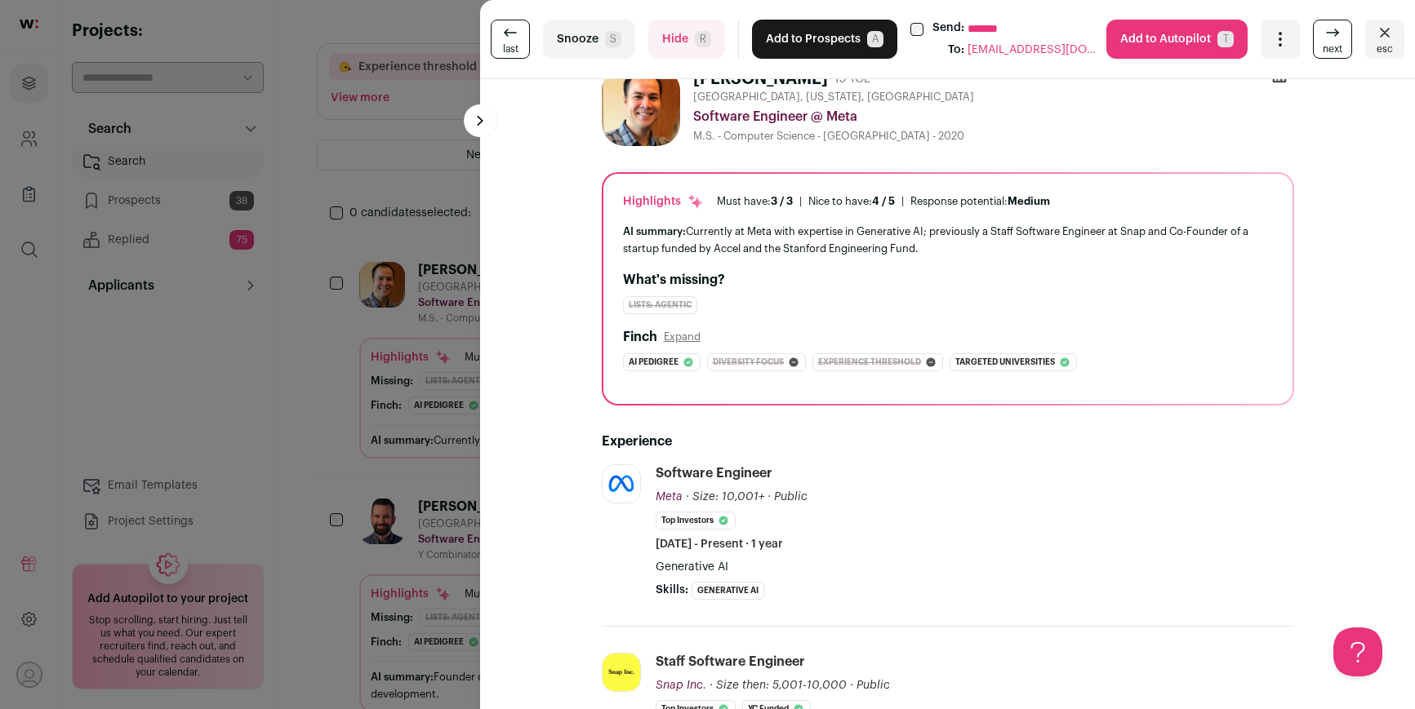
click at [794, 50] on button "Add to Prospects A" at bounding box center [824, 39] width 145 height 39
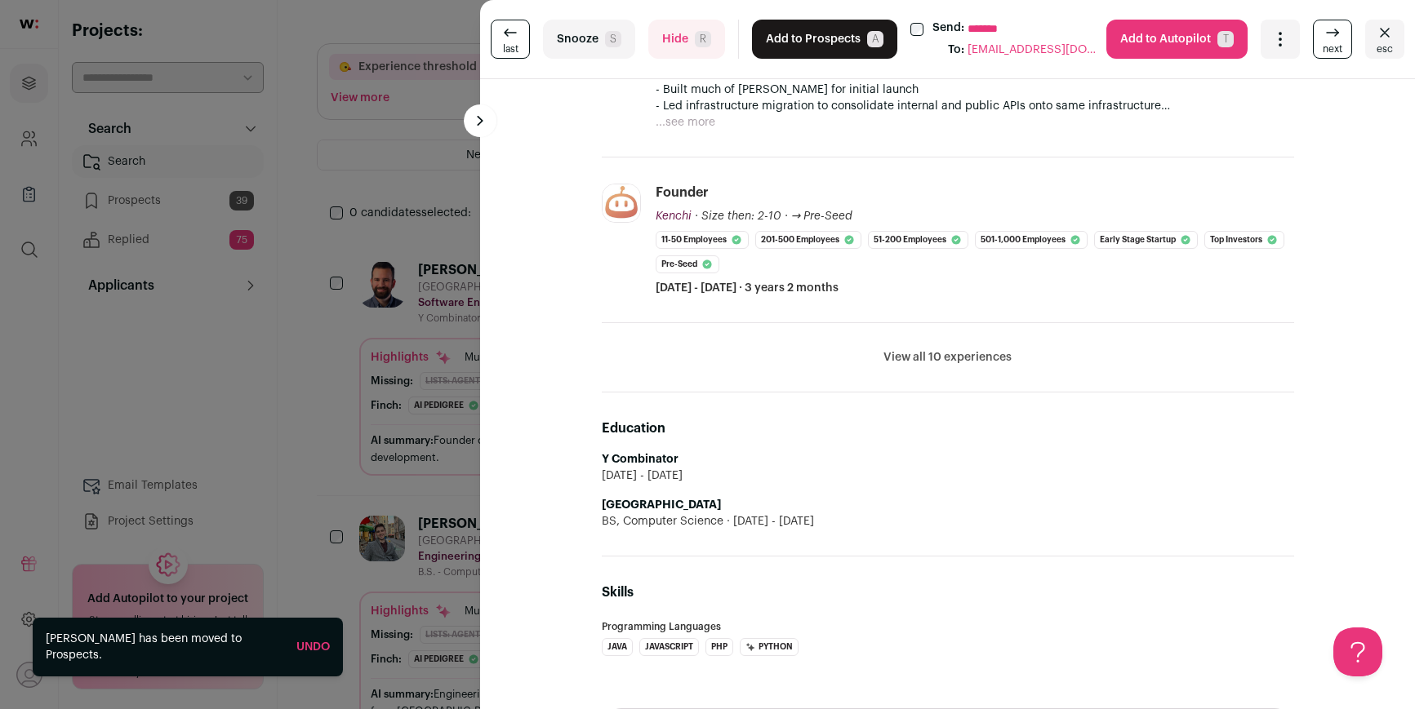
scroll to position [733, 0]
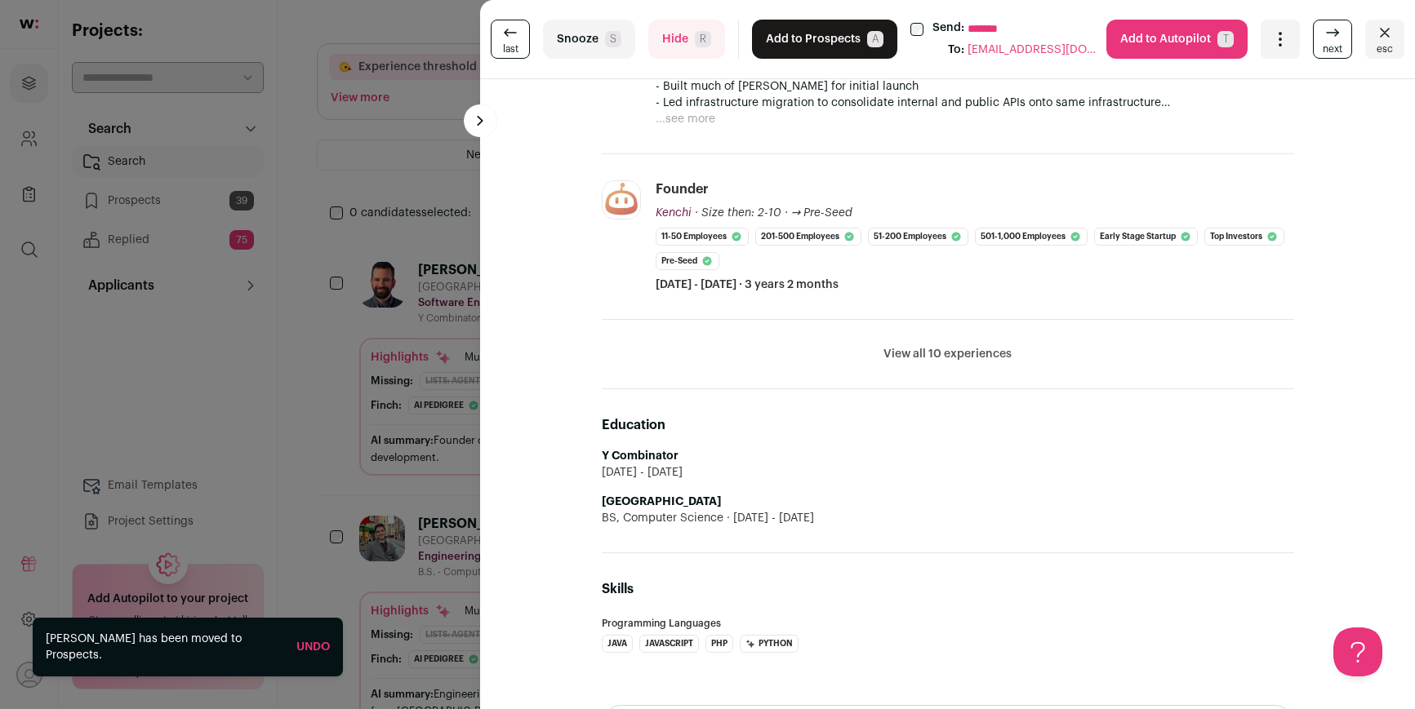
click at [774, 38] on button "Add to Prospects A" at bounding box center [824, 39] width 145 height 39
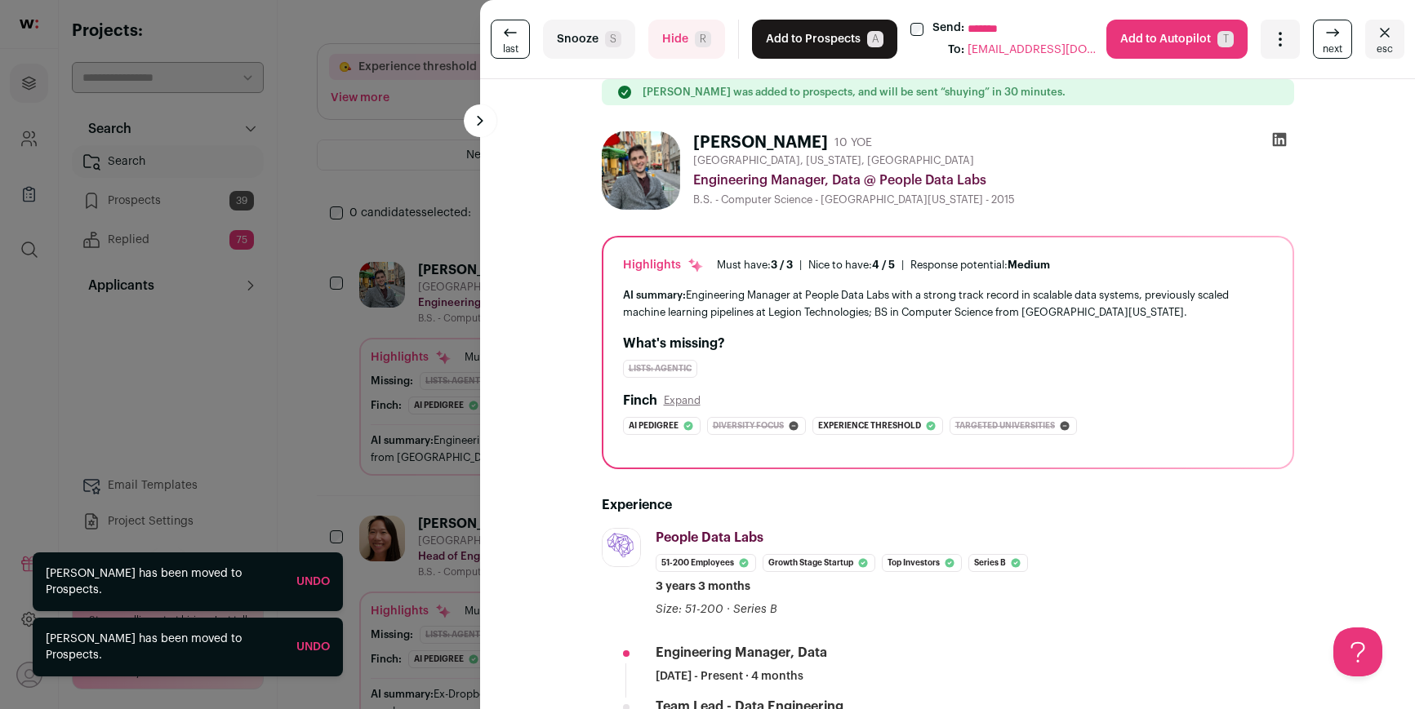
click at [165, 221] on div "**********" at bounding box center [707, 354] width 1415 height 709
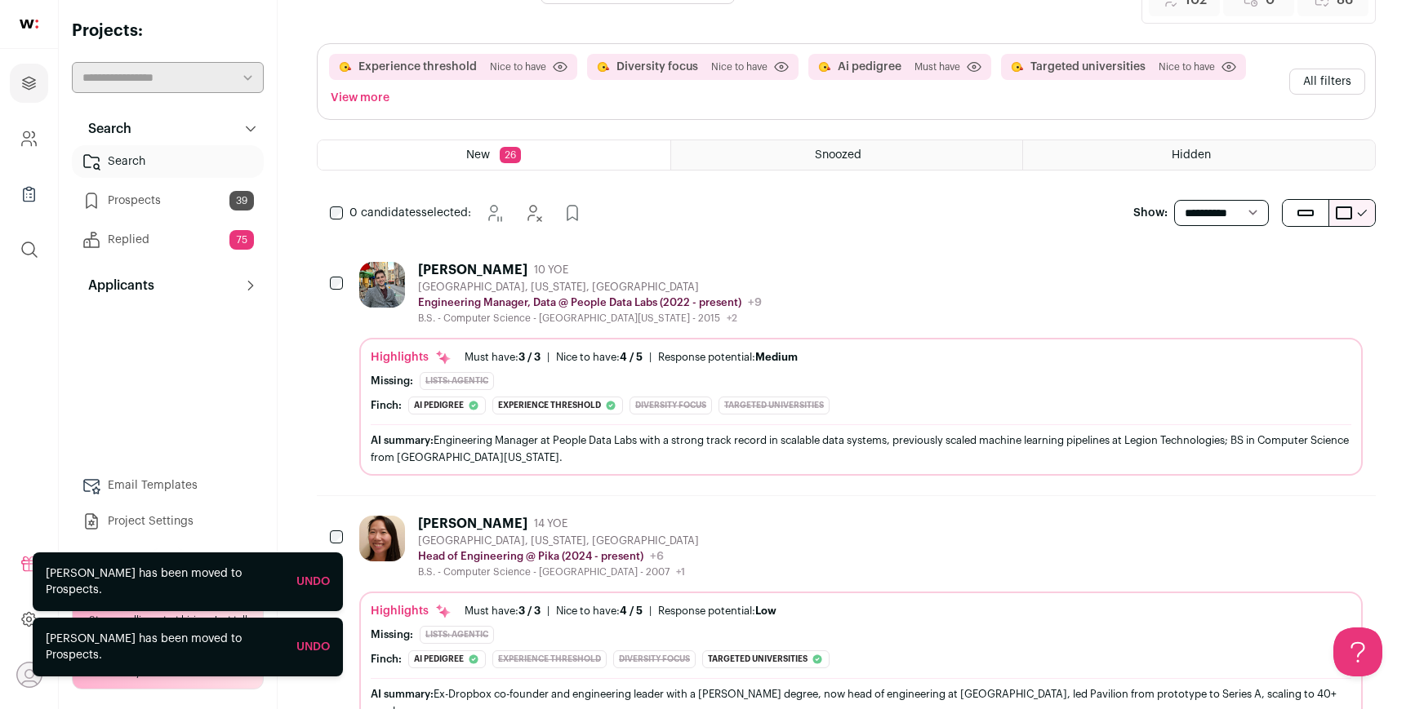
click at [156, 192] on link "Prospects 39" at bounding box center [168, 200] width 192 height 33
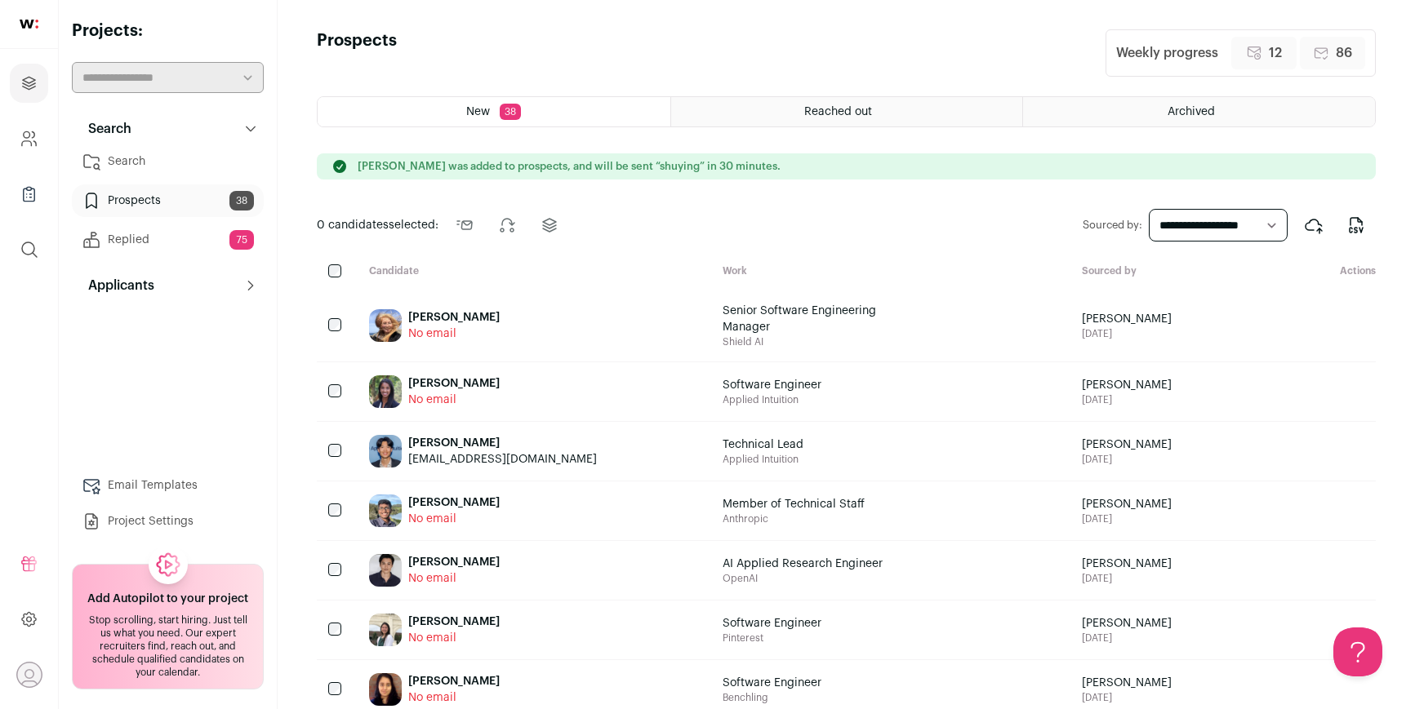
click at [757, 115] on div "Reached out" at bounding box center [847, 111] width 352 height 29
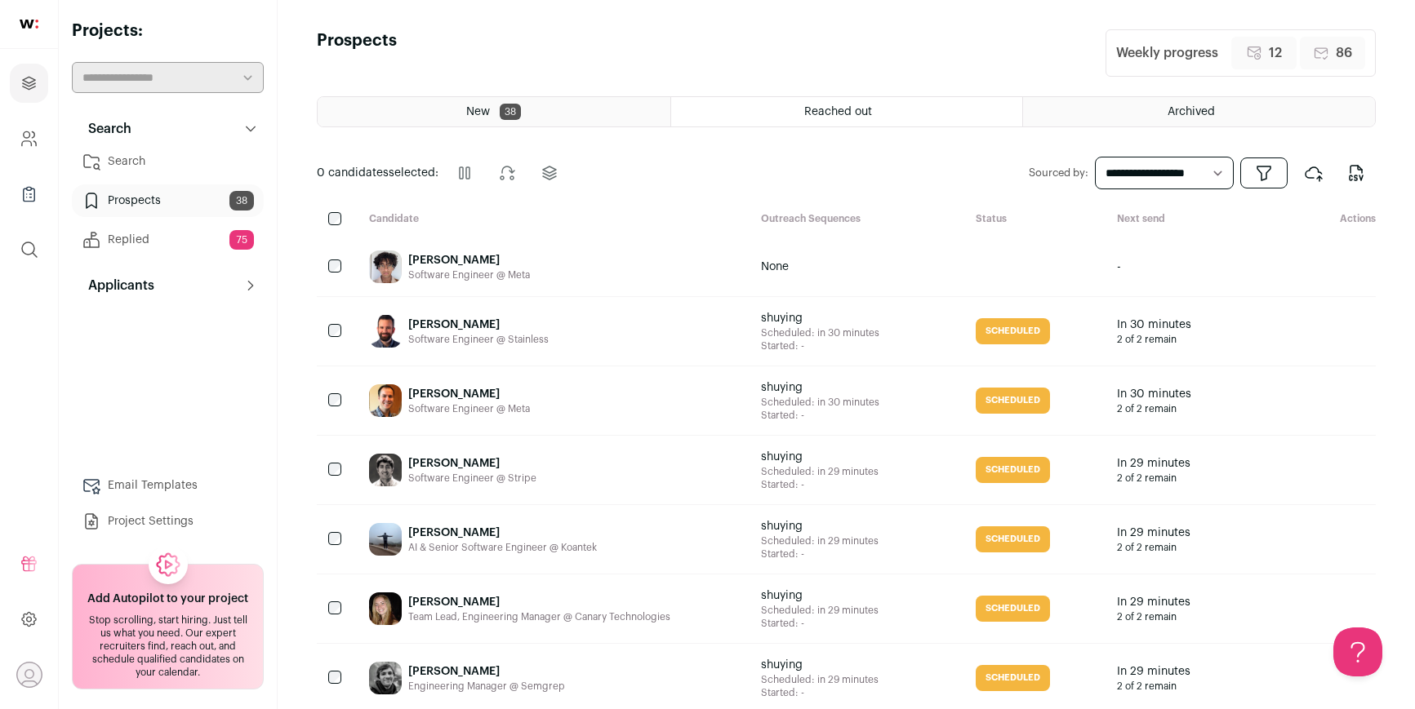
click at [651, 331] on div "[PERSON_NAME] Software Engineer @ Stainless" at bounding box center [552, 331] width 392 height 69
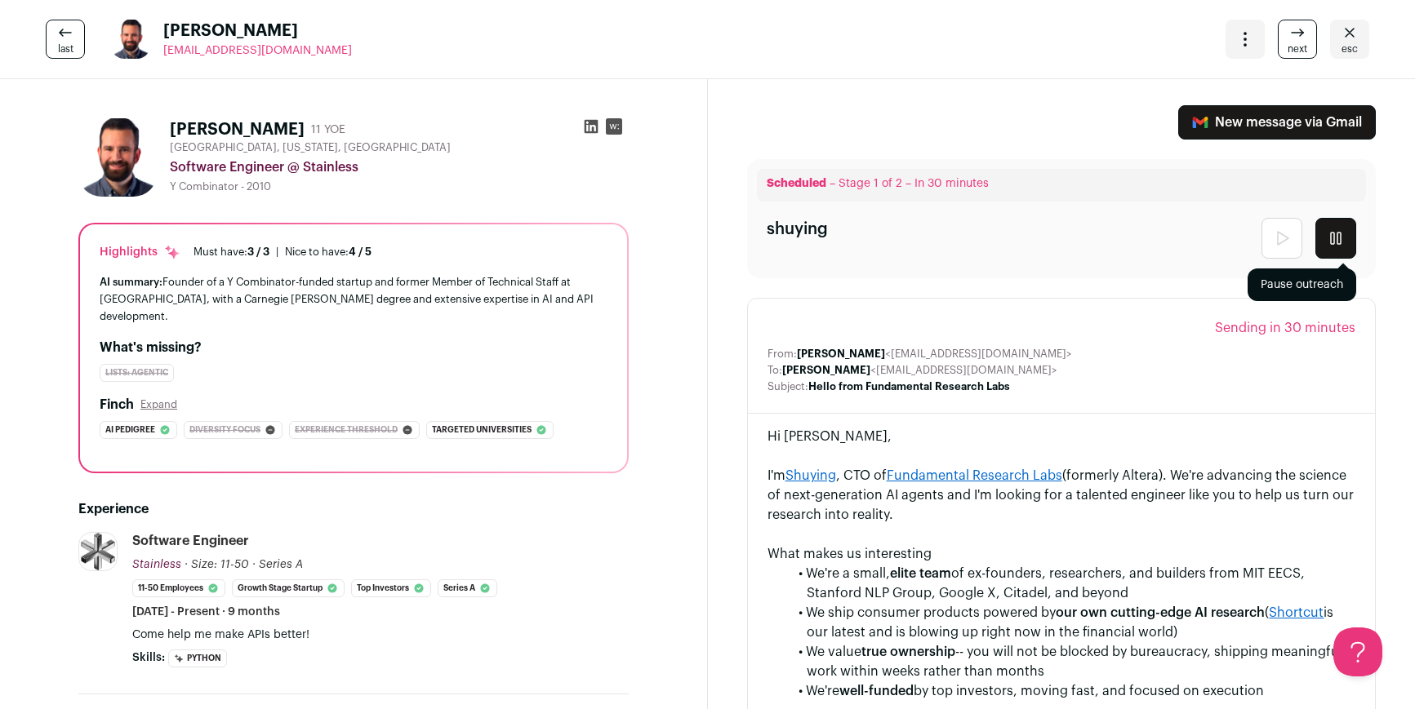
click at [1328, 232] on icon "submit" at bounding box center [1336, 239] width 20 height 20
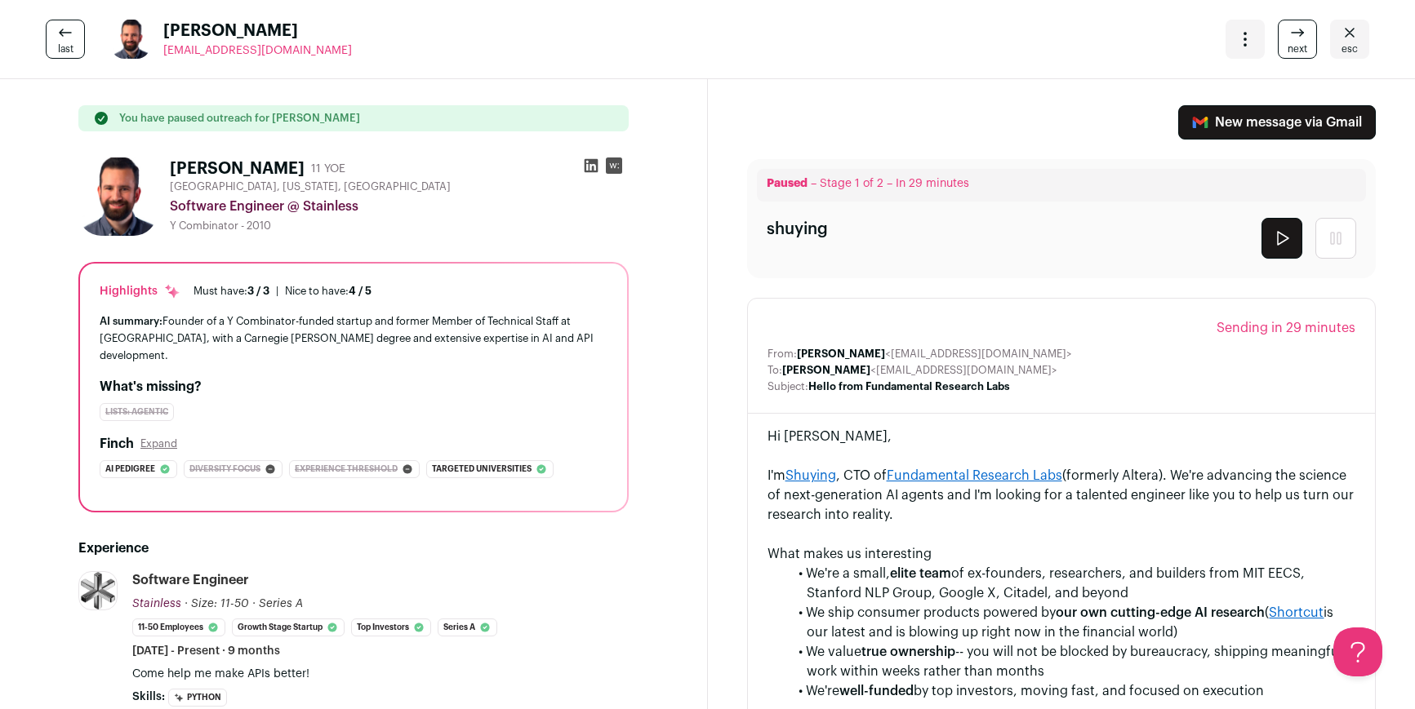
click at [1215, 127] on link "New message via Gmail" at bounding box center [1277, 122] width 198 height 34
click at [70, 47] on span "last" at bounding box center [66, 48] width 16 height 13
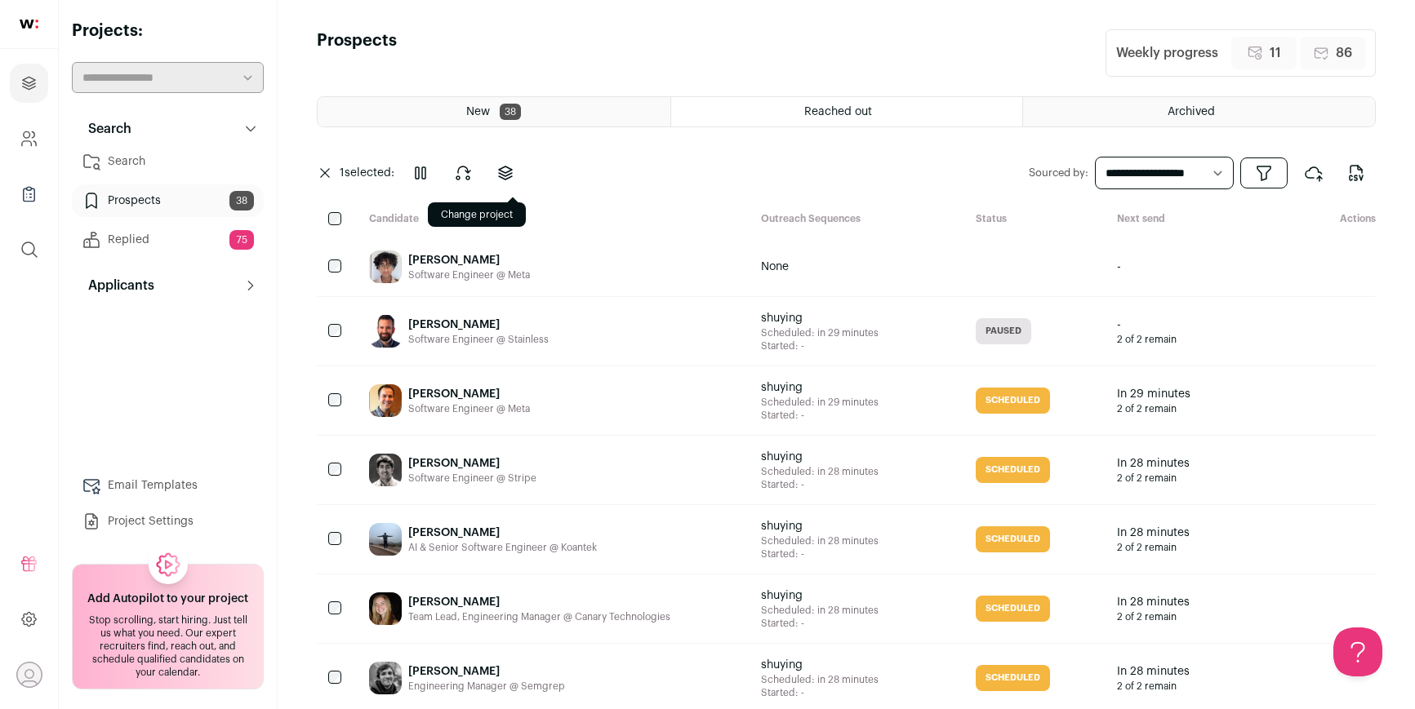
click at [515, 180] on icon at bounding box center [505, 173] width 20 height 20
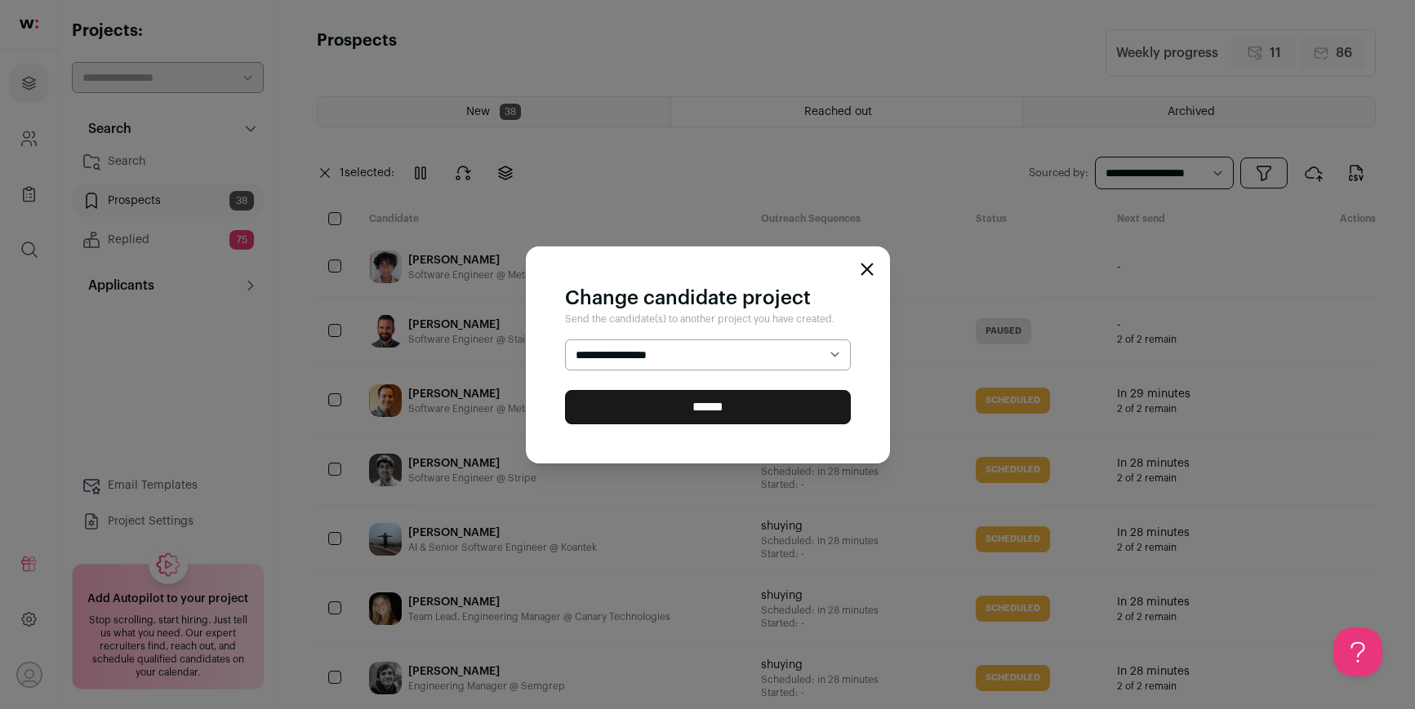
click at [611, 348] on select "**********" at bounding box center [708, 355] width 286 height 31
click at [565, 340] on select "**********" at bounding box center [708, 355] width 286 height 31
click at [865, 264] on icon "Close modal" at bounding box center [866, 269] width 13 height 13
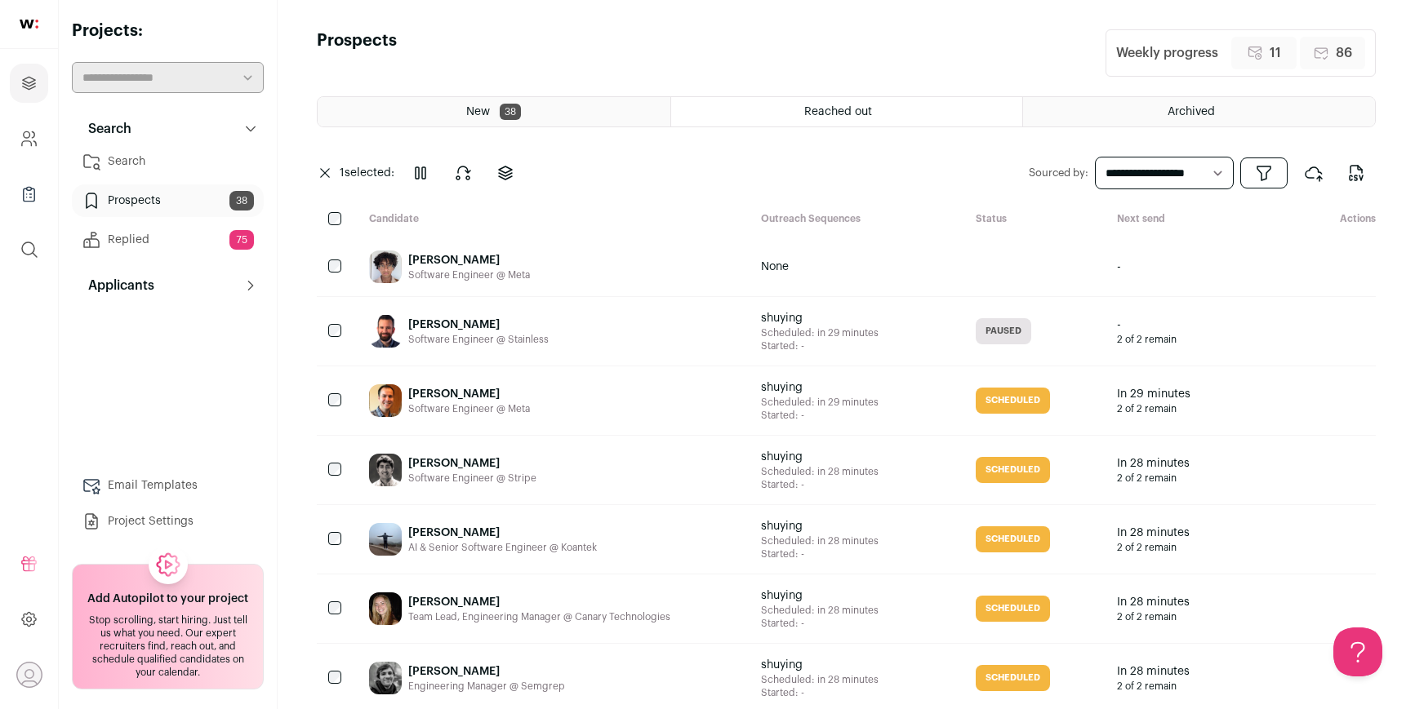
click at [637, 335] on div "Brian Krausz Software Engineer @ Stainless" at bounding box center [552, 331] width 392 height 69
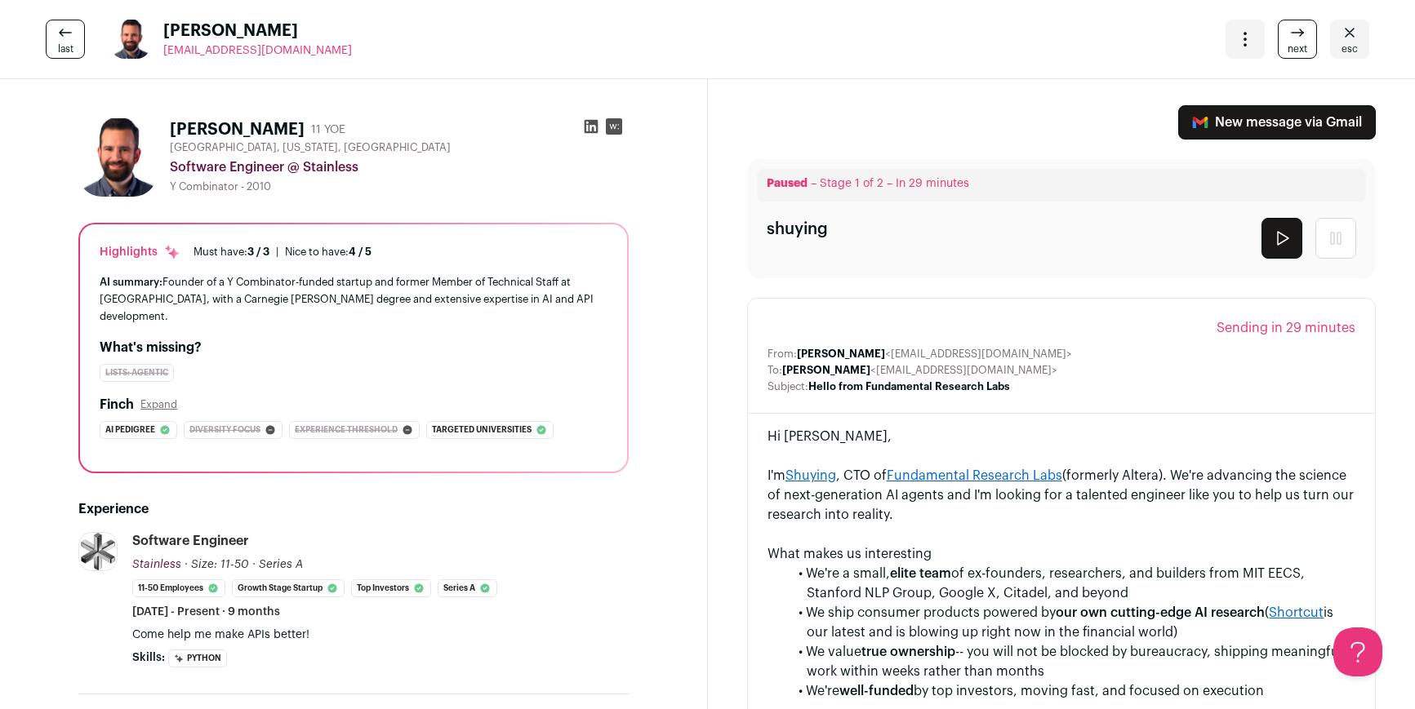
click at [1239, 31] on icon "Open dropdown" at bounding box center [1245, 39] width 20 height 20
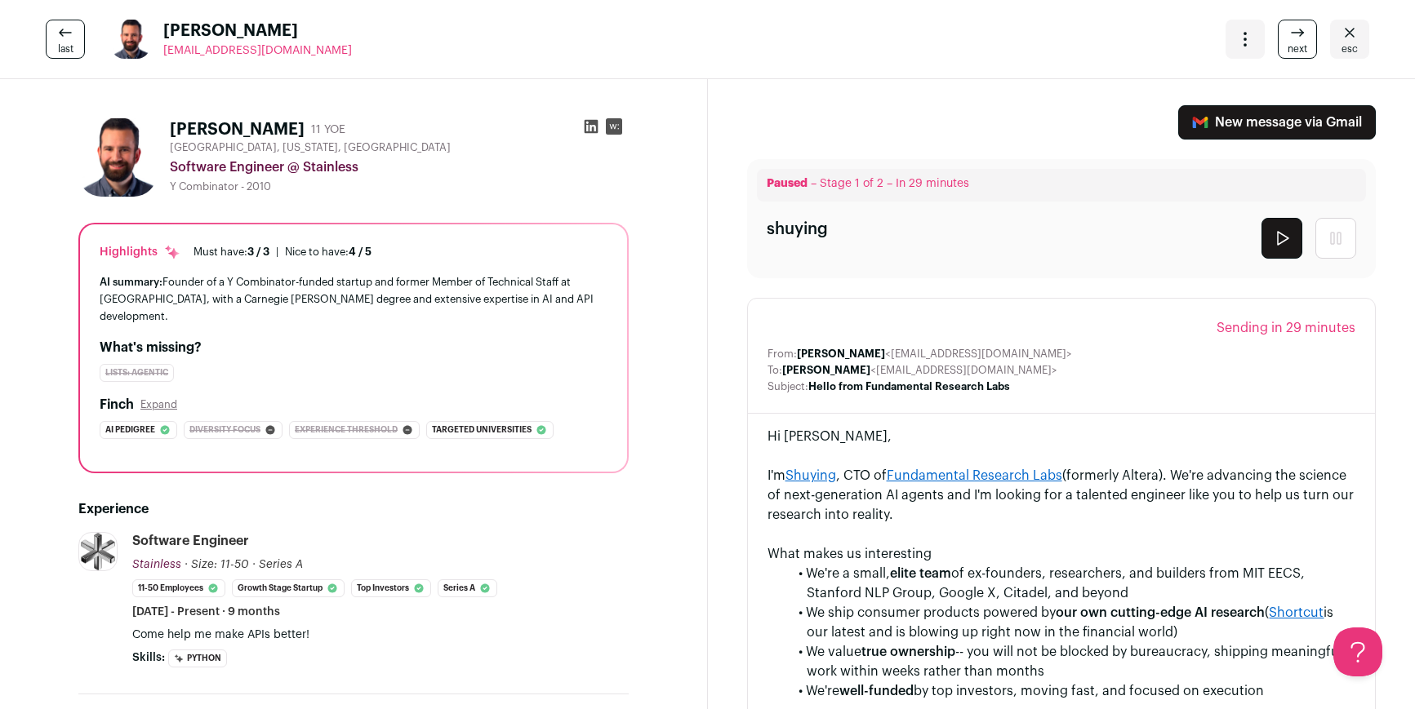
click at [1337, 31] on link "esc" at bounding box center [1349, 39] width 39 height 39
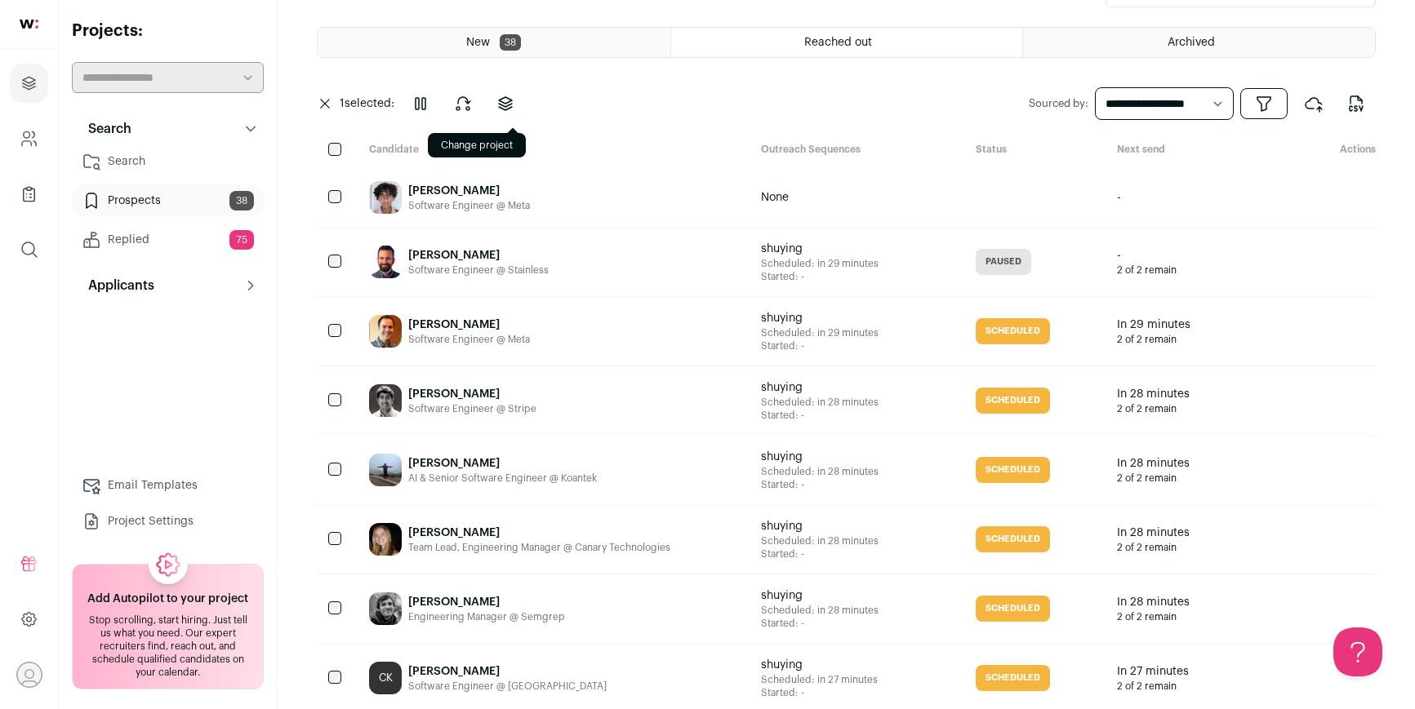
scroll to position [65, 0]
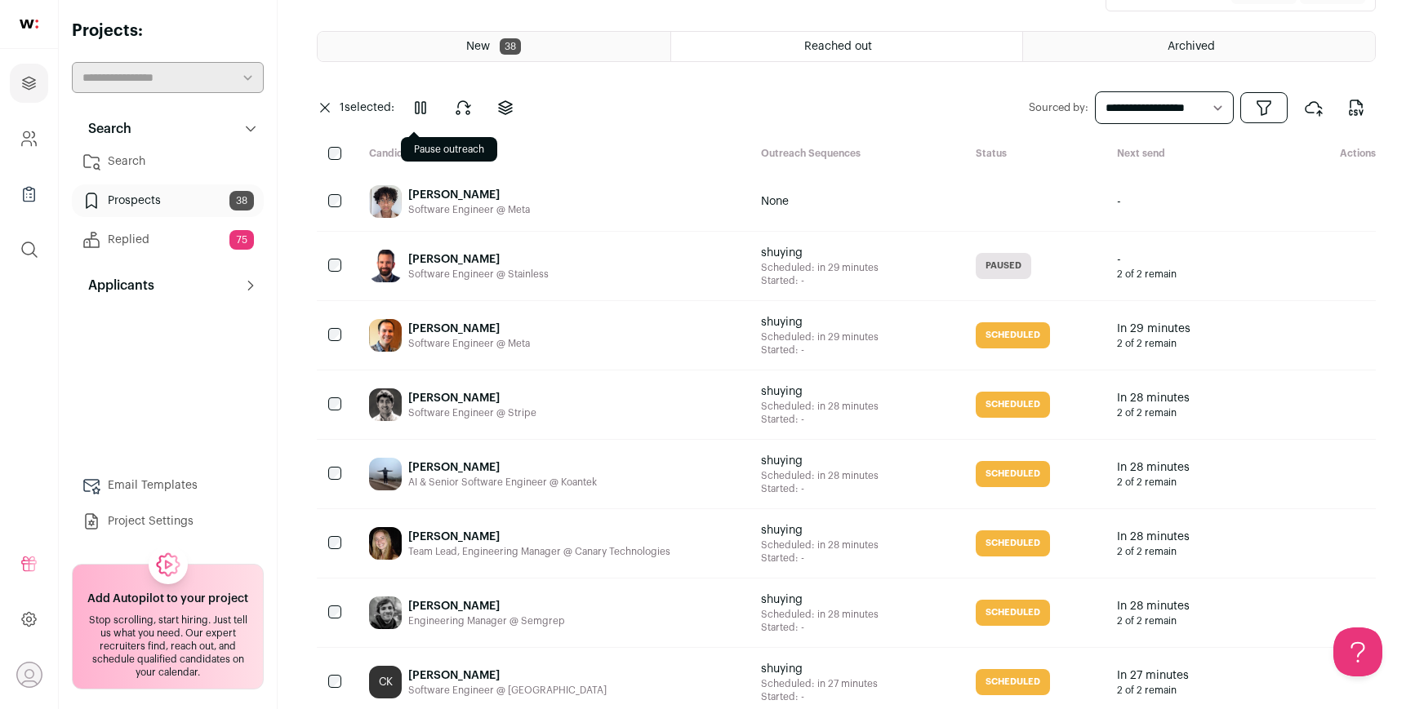
click at [429, 105] on icon "Pause outreach" at bounding box center [421, 108] width 20 height 20
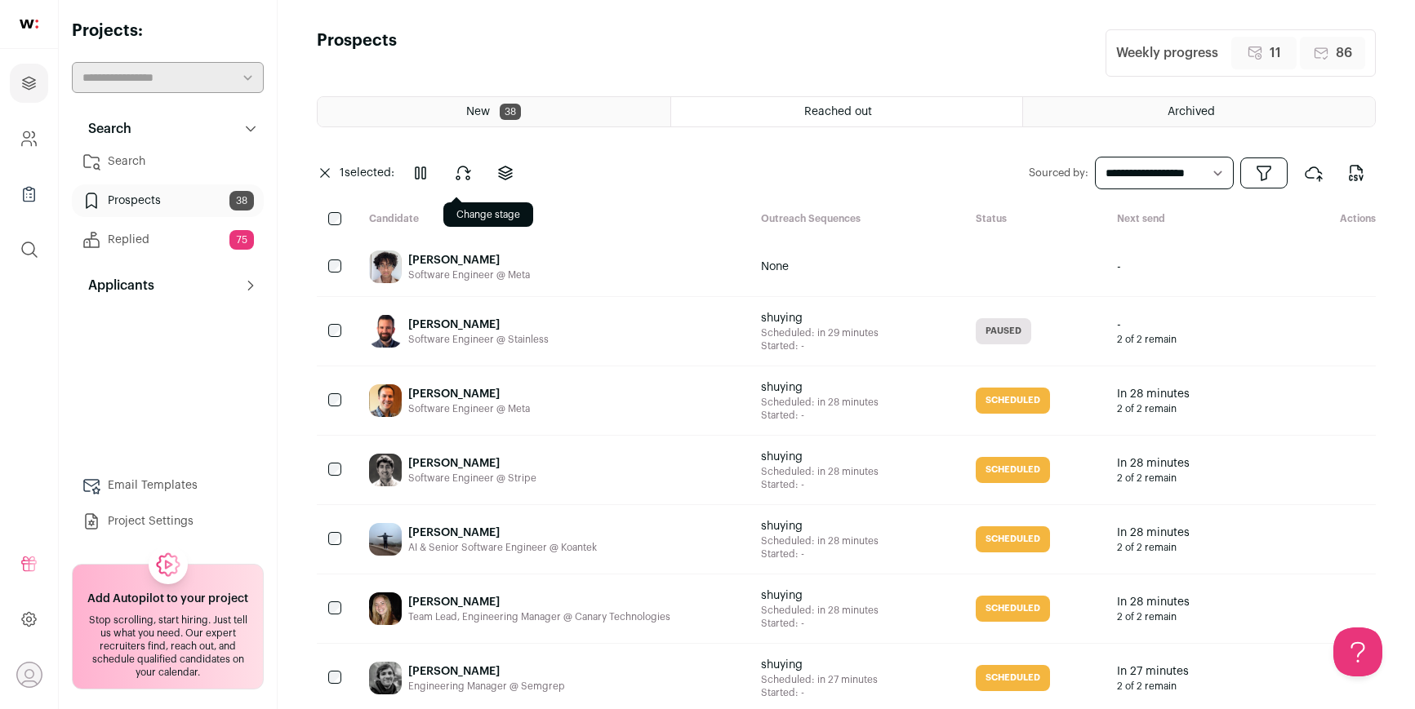
click at [471, 173] on icon at bounding box center [463, 173] width 20 height 20
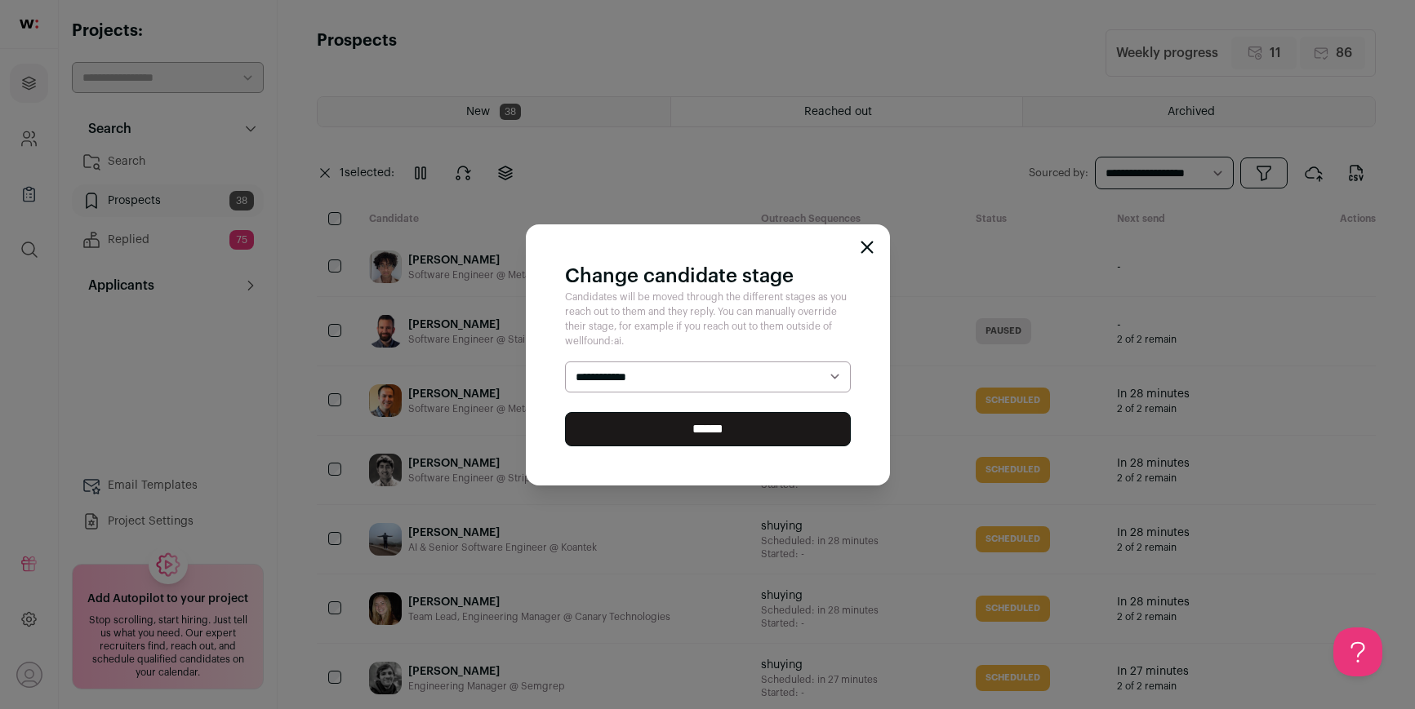
click at [656, 369] on select "**********" at bounding box center [708, 377] width 286 height 31
click at [872, 251] on icon "Close modal" at bounding box center [866, 247] width 11 height 11
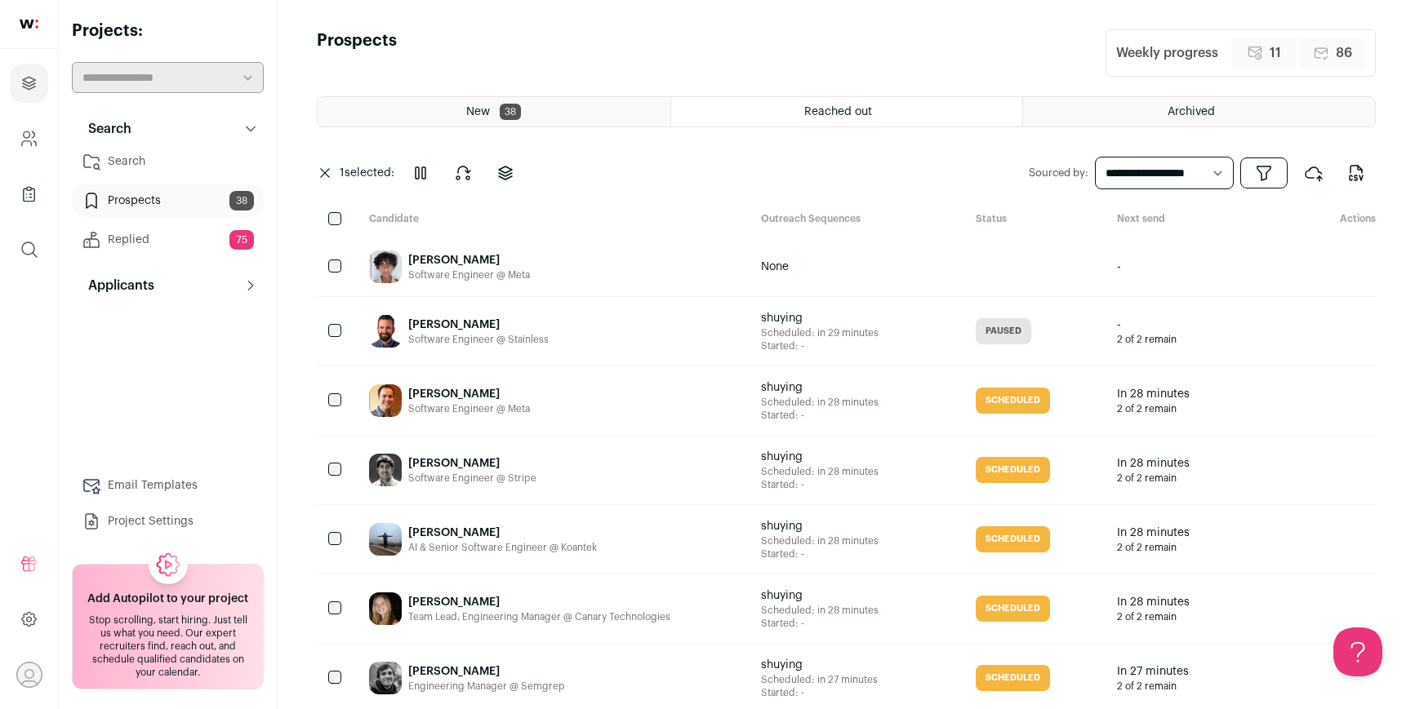
click at [773, 117] on div "Reached out" at bounding box center [847, 111] width 352 height 29
click at [553, 333] on div "[PERSON_NAME] Software Engineer @ Stainless" at bounding box center [552, 331] width 392 height 69
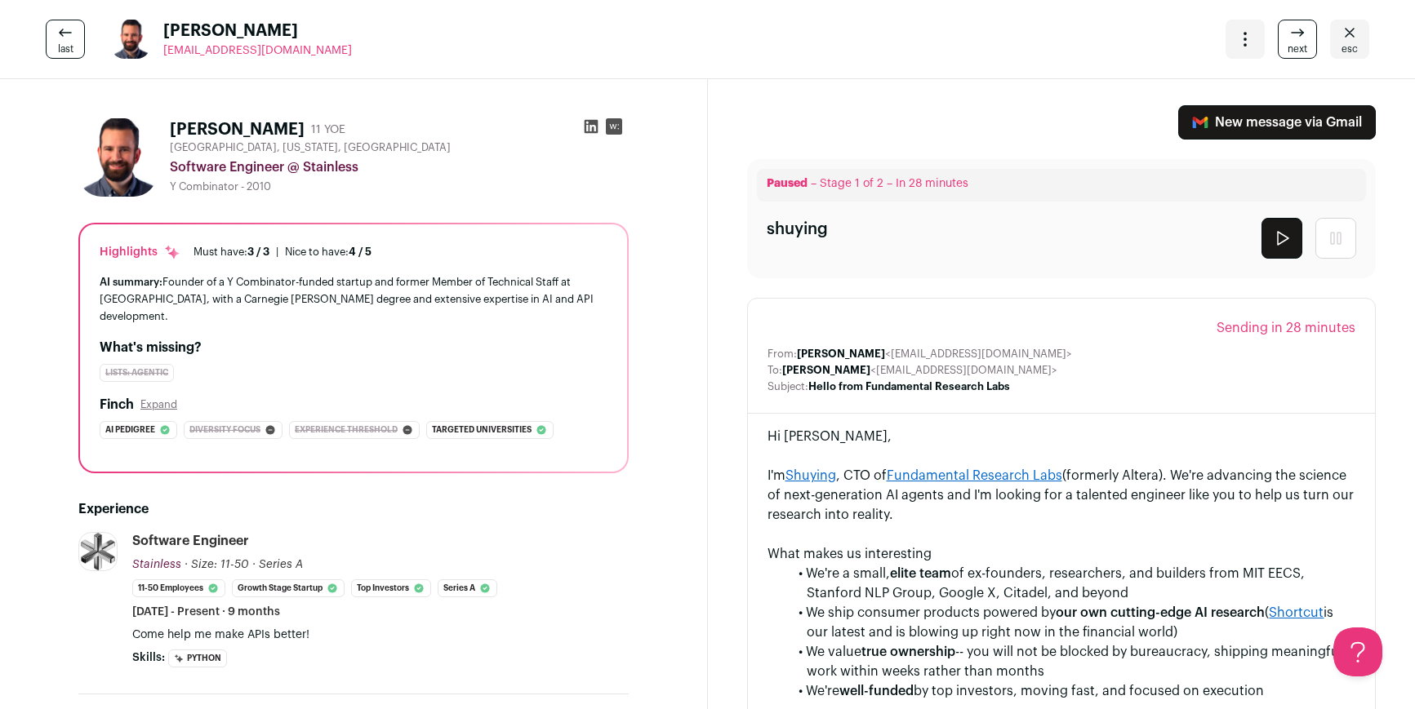
click at [1204, 112] on link "New message via Gmail" at bounding box center [1277, 122] width 198 height 34
click at [1268, 234] on button "submit" at bounding box center [1281, 238] width 41 height 41
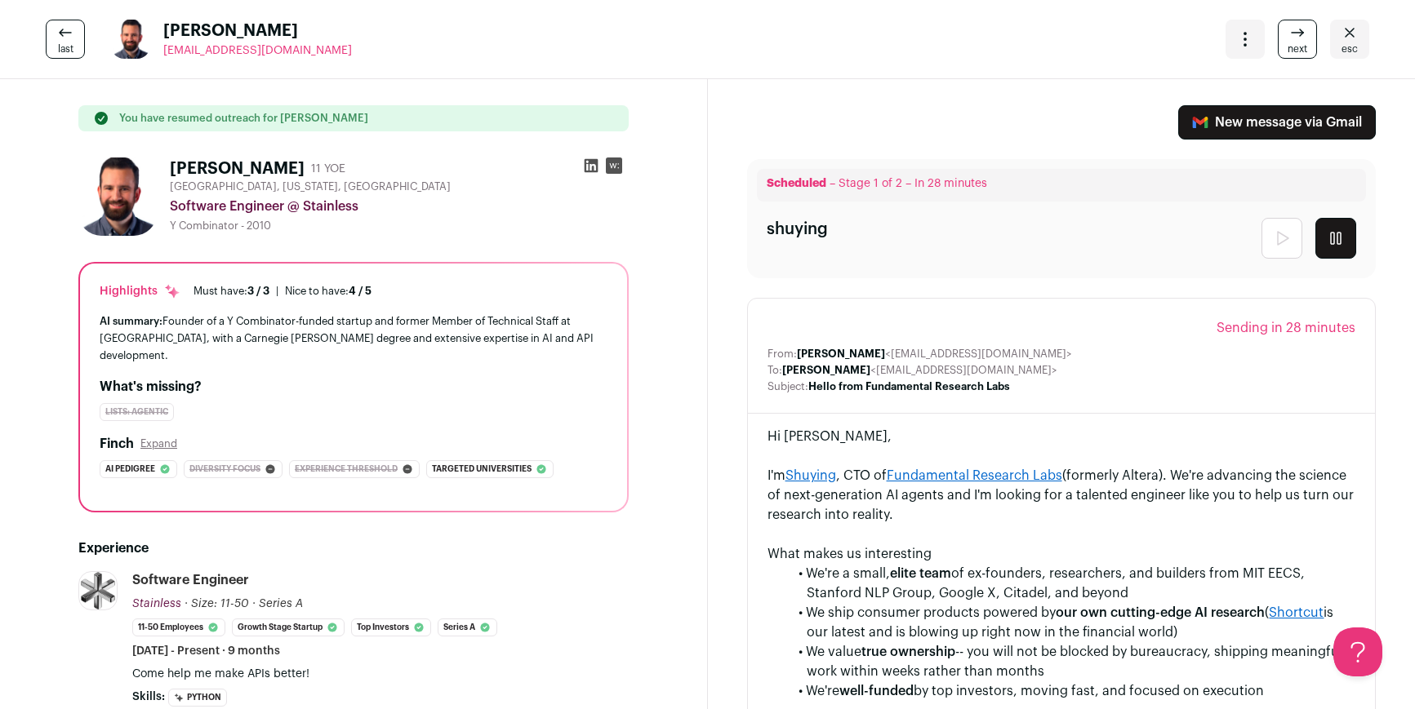
click at [1349, 34] on icon "Close" at bounding box center [1349, 33] width 20 height 20
